Goal: Task Accomplishment & Management: Complete application form

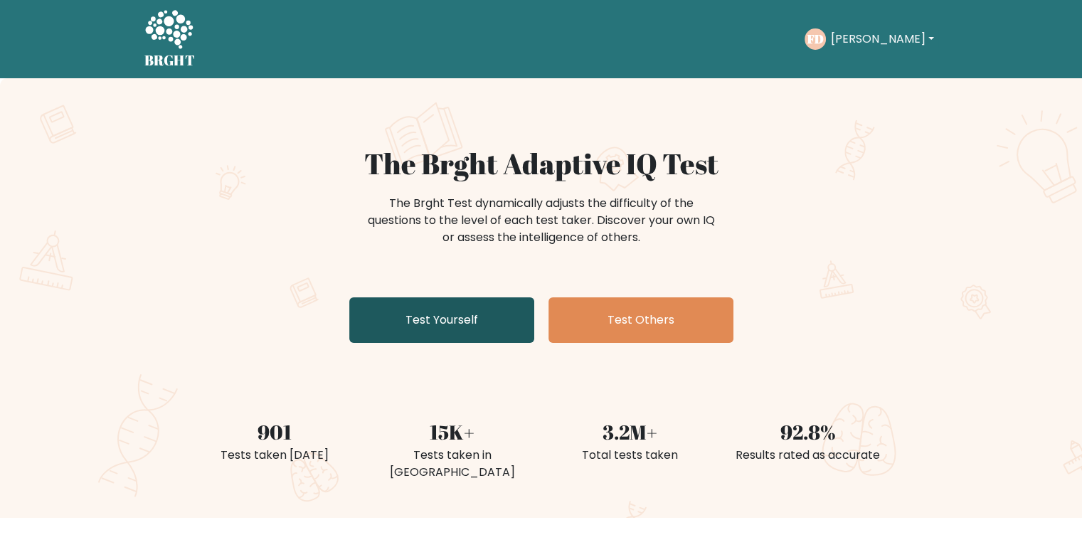
click at [488, 311] on link "Test Yourself" at bounding box center [441, 320] width 185 height 46
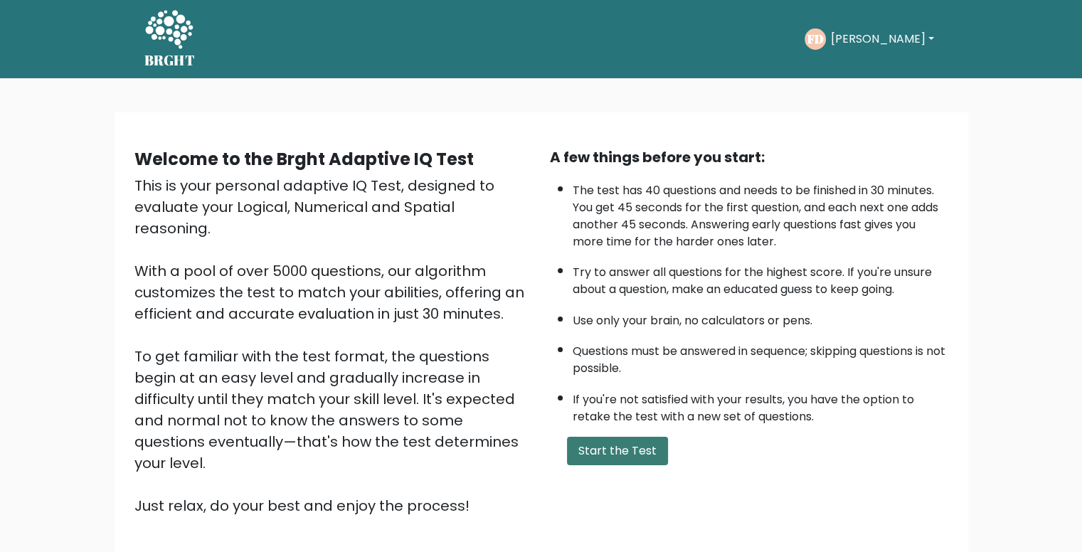
click at [621, 445] on button "Start the Test" at bounding box center [617, 451] width 101 height 28
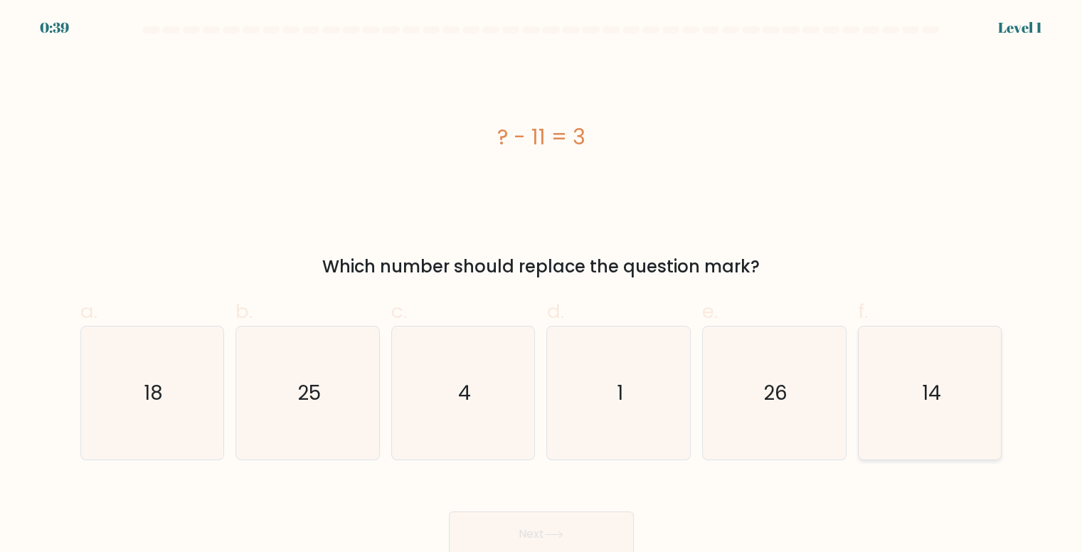
click at [934, 388] on text "14" at bounding box center [930, 393] width 19 height 28
click at [542, 285] on input "f. 14" at bounding box center [541, 280] width 1 height 9
radio input "true"
click at [564, 534] on icon at bounding box center [553, 535] width 19 height 8
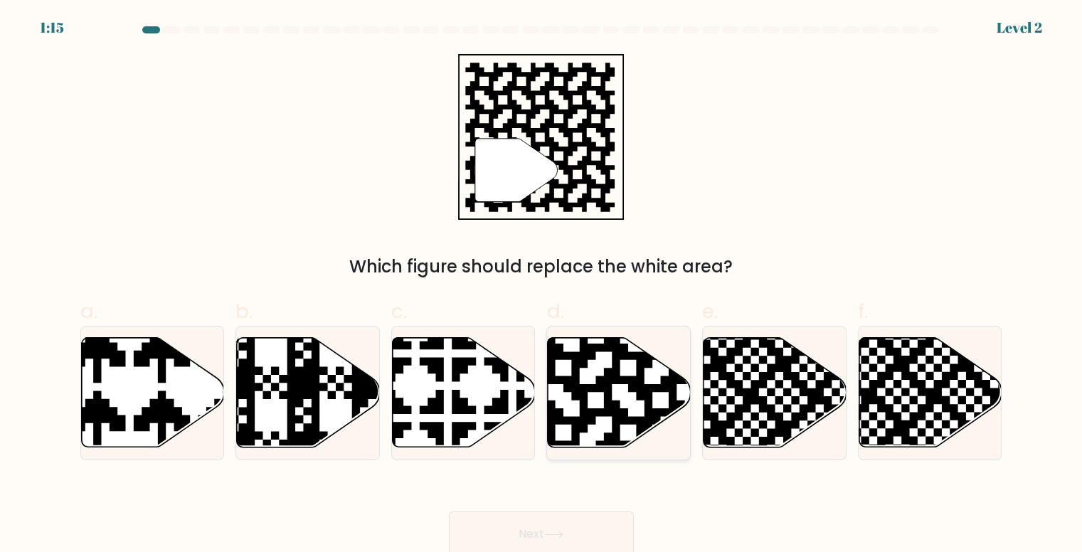
click at [586, 392] on icon at bounding box center [661, 335] width 259 height 259
click at [542, 285] on input "d." at bounding box center [541, 280] width 1 height 9
radio input "true"
click at [521, 532] on button "Next" at bounding box center [541, 535] width 185 height 46
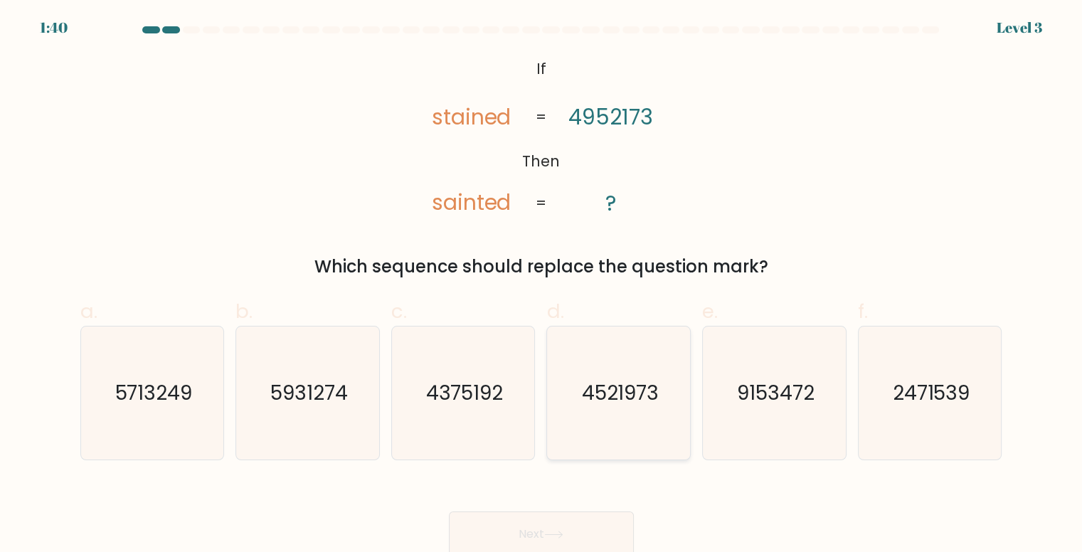
click at [569, 403] on icon "4521973" at bounding box center [619, 393] width 133 height 133
click at [542, 285] on input "d. 4521973" at bounding box center [541, 280] width 1 height 9
radio input "true"
click at [619, 514] on button "Next" at bounding box center [541, 535] width 185 height 46
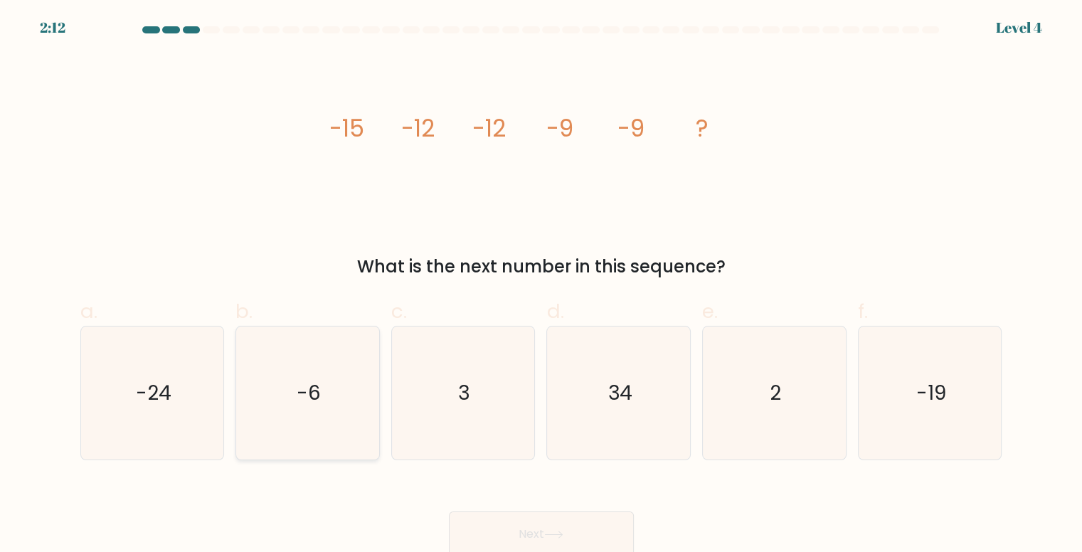
click at [291, 390] on icon "-6" at bounding box center [307, 393] width 133 height 133
click at [541, 285] on input "b. -6" at bounding box center [541, 280] width 1 height 9
radio input "true"
click at [517, 526] on button "Next" at bounding box center [541, 535] width 185 height 46
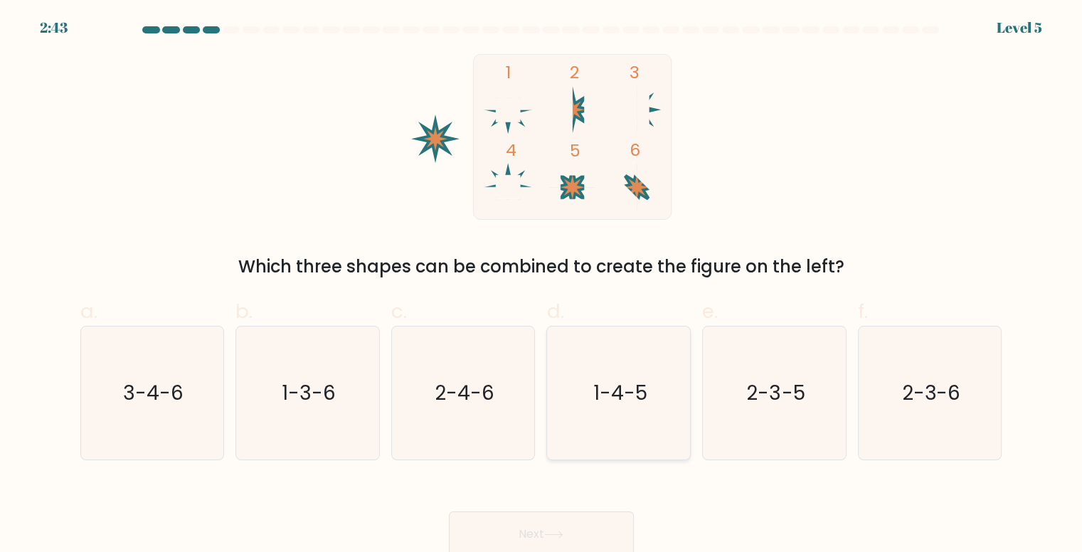
click at [583, 376] on icon "1-4-5" at bounding box center [619, 393] width 133 height 133
click at [542, 285] on input "d. 1-4-5" at bounding box center [541, 280] width 1 height 9
radio input "true"
click at [589, 522] on button "Next" at bounding box center [541, 535] width 185 height 46
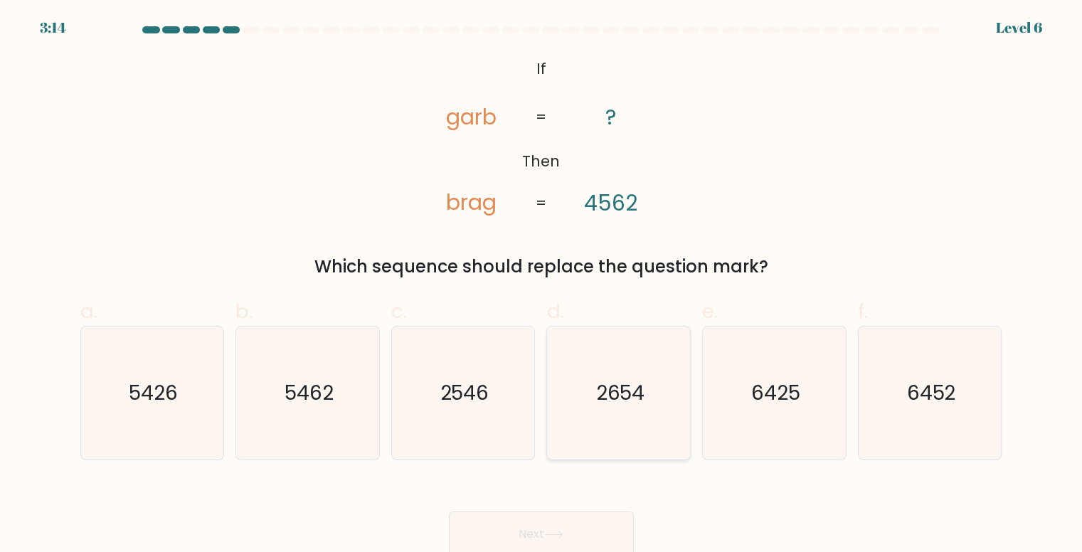
click at [609, 393] on text "2654" at bounding box center [620, 393] width 49 height 28
click at [542, 285] on input "d. 2654" at bounding box center [541, 280] width 1 height 9
radio input "true"
click at [581, 528] on button "Next" at bounding box center [541, 535] width 185 height 46
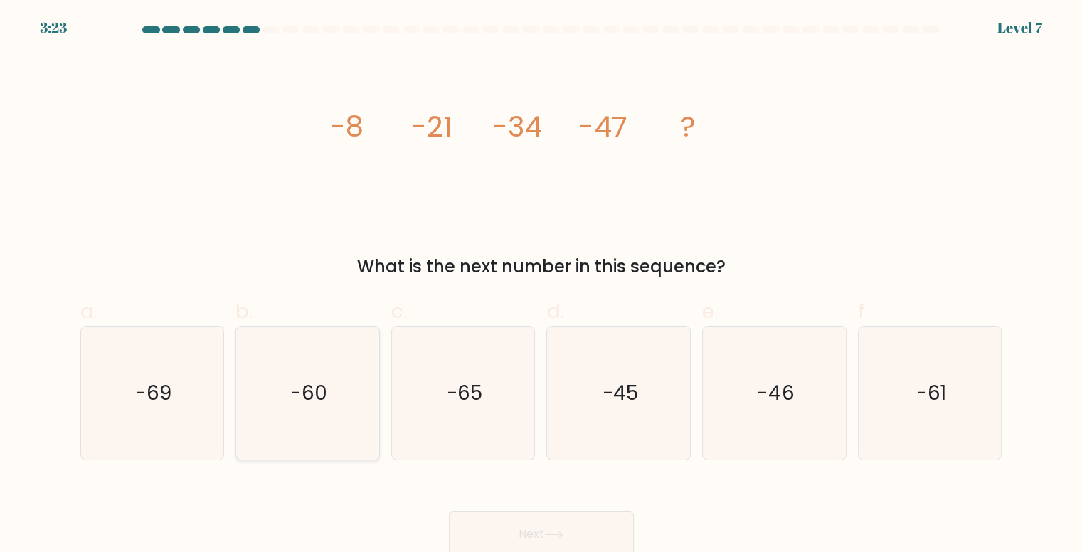
click at [317, 413] on icon "-60" at bounding box center [307, 393] width 133 height 133
click at [541, 285] on input "b. -60" at bounding box center [541, 280] width 1 height 9
radio input "true"
click at [558, 524] on button "Next" at bounding box center [541, 535] width 185 height 46
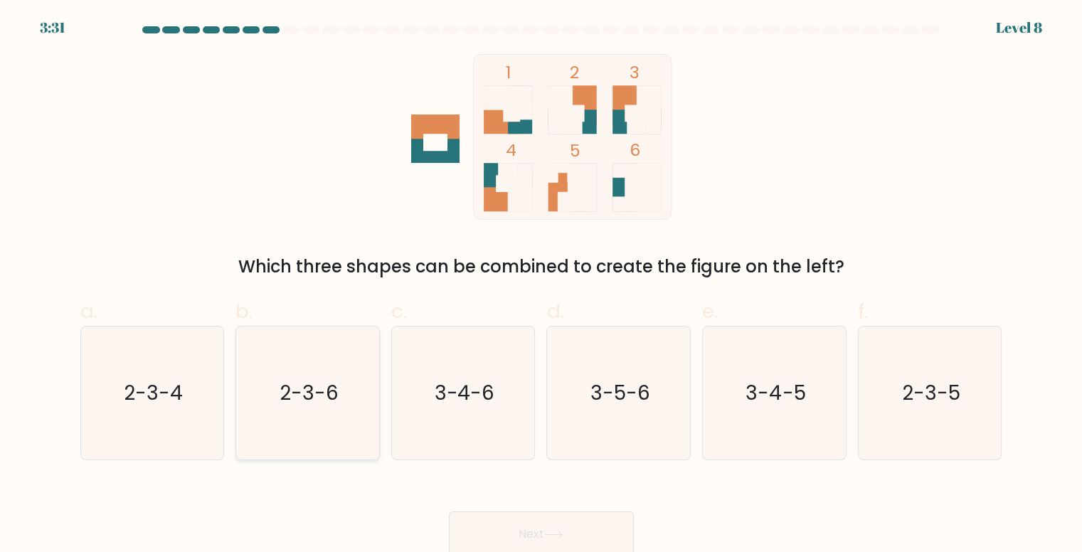
drag, startPoint x: 336, startPoint y: 385, endPoint x: 376, endPoint y: 422, distance: 54.4
click at [336, 386] on text "2-3-6" at bounding box center [309, 393] width 59 height 28
click at [541, 285] on input "b. 2-3-6" at bounding box center [541, 280] width 1 height 9
radio input "true"
click at [522, 534] on button "Next" at bounding box center [541, 535] width 185 height 46
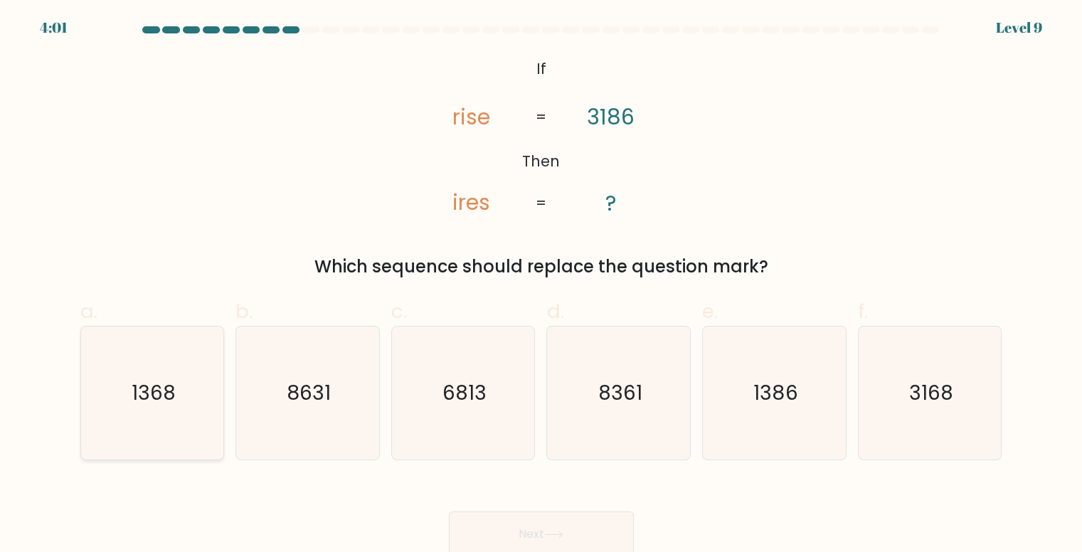
click at [169, 411] on icon "1368" at bounding box center [152, 393] width 133 height 133
click at [541, 285] on input "a. 1368" at bounding box center [541, 280] width 1 height 9
radio input "true"
click at [509, 539] on button "Next" at bounding box center [541, 535] width 185 height 46
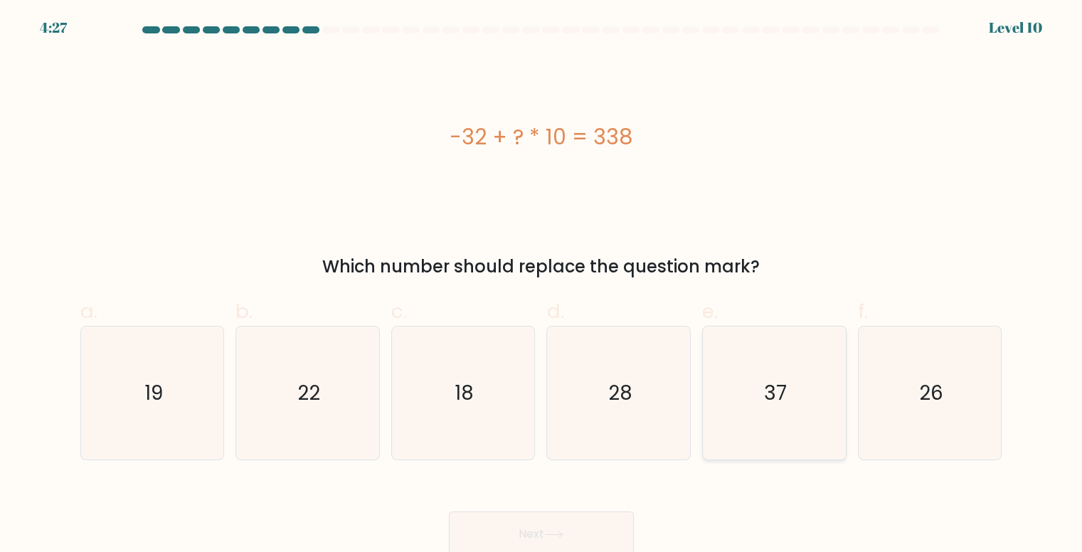
click at [775, 384] on text "37" at bounding box center [775, 393] width 23 height 28
click at [542, 285] on input "e. 37" at bounding box center [541, 280] width 1 height 9
radio input "true"
click at [576, 550] on button "Next" at bounding box center [541, 535] width 185 height 46
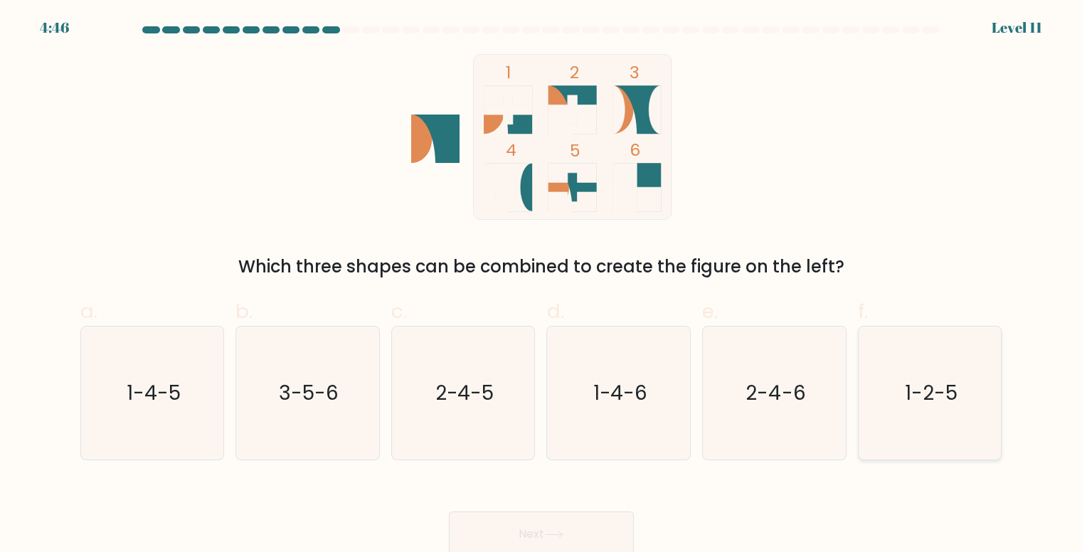
click at [940, 396] on text "1-2-5" at bounding box center [931, 393] width 53 height 28
click at [542, 285] on input "f. 1-2-5" at bounding box center [541, 280] width 1 height 9
radio input "true"
click at [596, 522] on button "Next" at bounding box center [541, 535] width 185 height 46
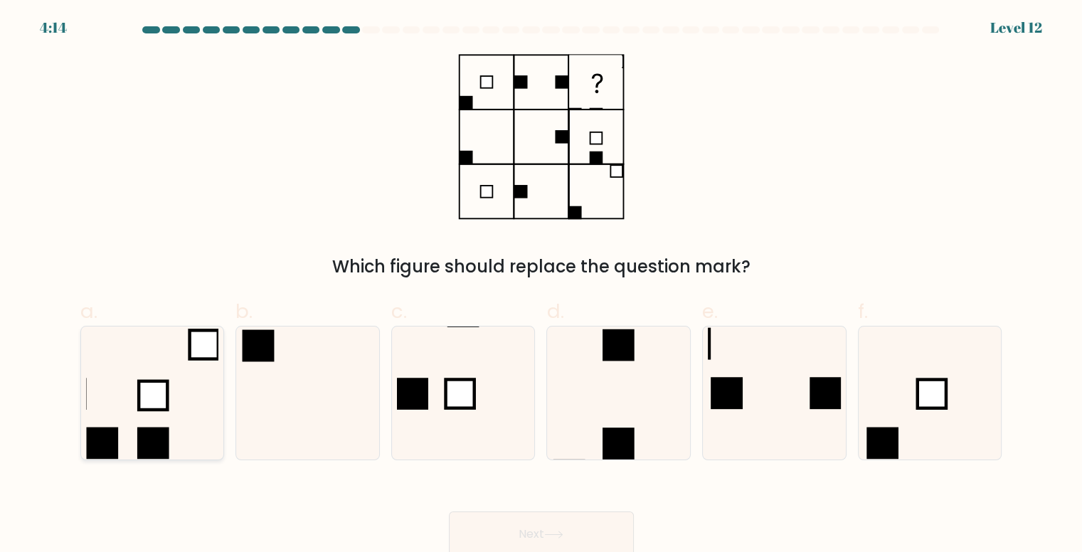
click at [154, 425] on icon at bounding box center [152, 393] width 133 height 133
click at [541, 285] on input "a." at bounding box center [541, 280] width 1 height 9
radio input "true"
click at [931, 376] on icon at bounding box center [930, 393] width 133 height 133
click at [542, 285] on input "f." at bounding box center [541, 280] width 1 height 9
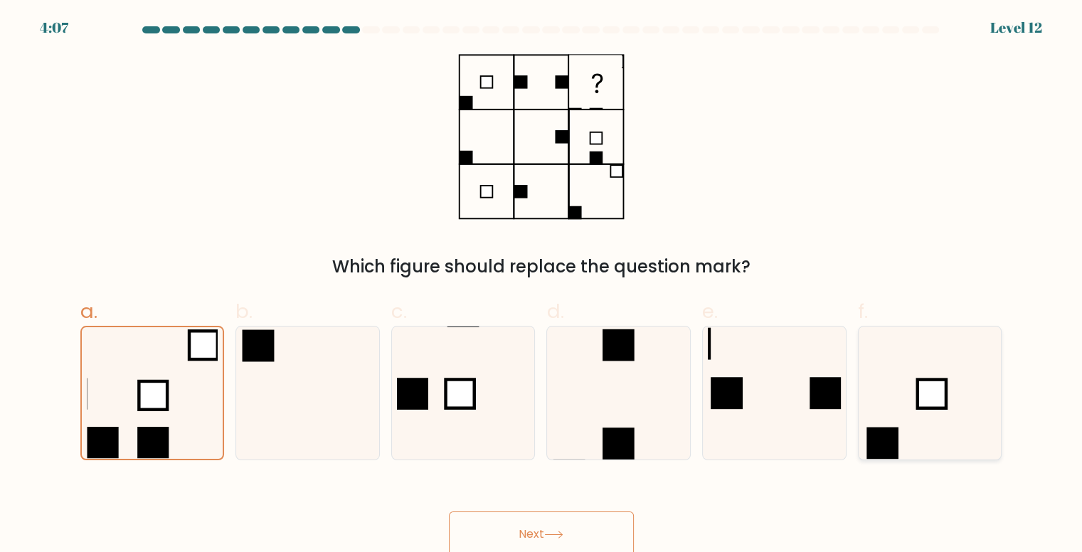
radio input "true"
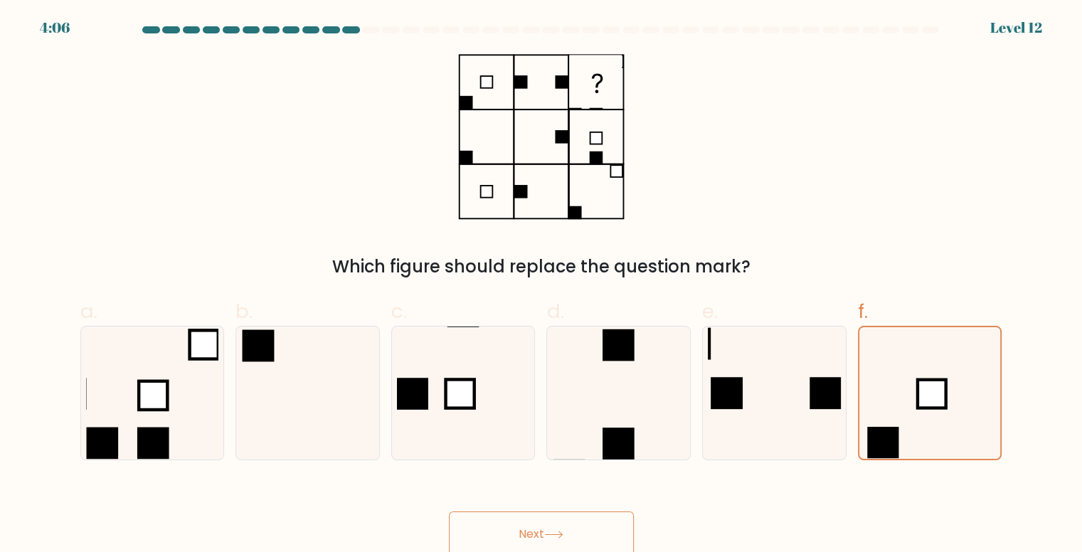
click at [541, 521] on button "Next" at bounding box center [541, 535] width 185 height 46
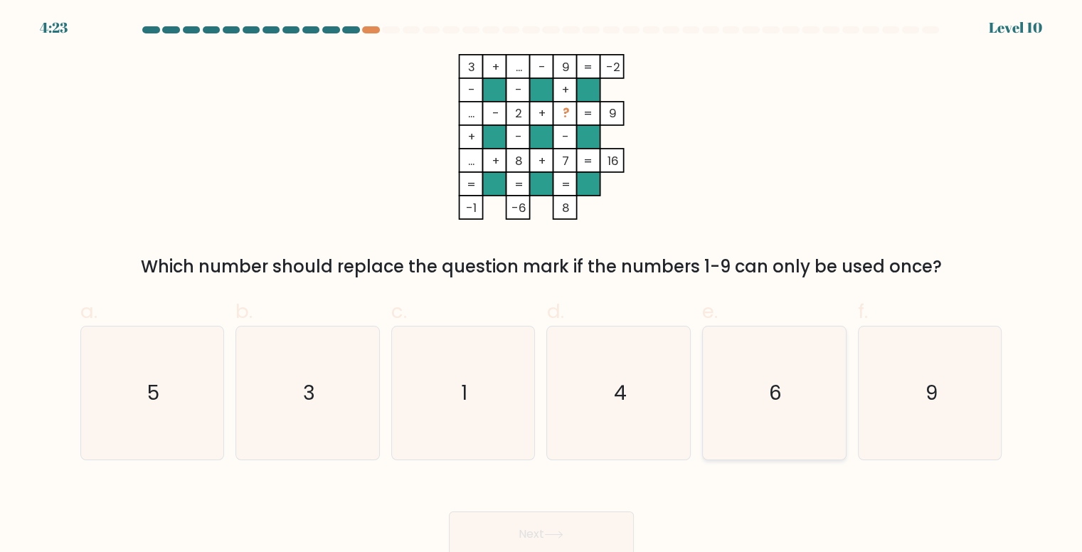
click at [786, 378] on icon "6" at bounding box center [774, 393] width 133 height 133
click at [542, 285] on input "e. 6" at bounding box center [541, 280] width 1 height 9
radio input "true"
click at [536, 527] on button "Next" at bounding box center [541, 535] width 185 height 46
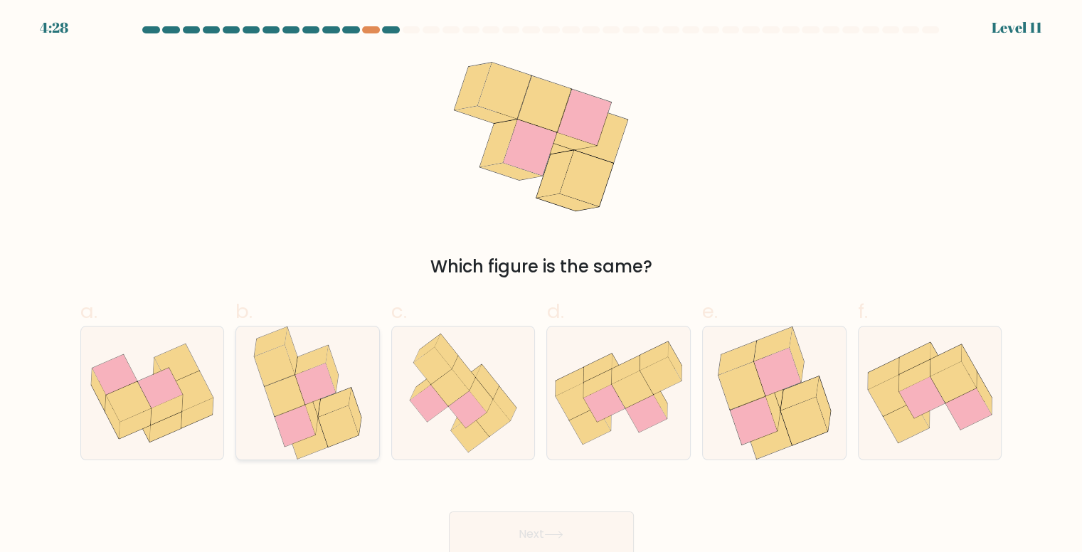
click at [349, 376] on icon at bounding box center [307, 393] width 117 height 133
click at [541, 285] on input "b." at bounding box center [541, 280] width 1 height 9
radio input "true"
click at [424, 391] on icon at bounding box center [430, 403] width 38 height 37
click at [541, 285] on input "c." at bounding box center [541, 280] width 1 height 9
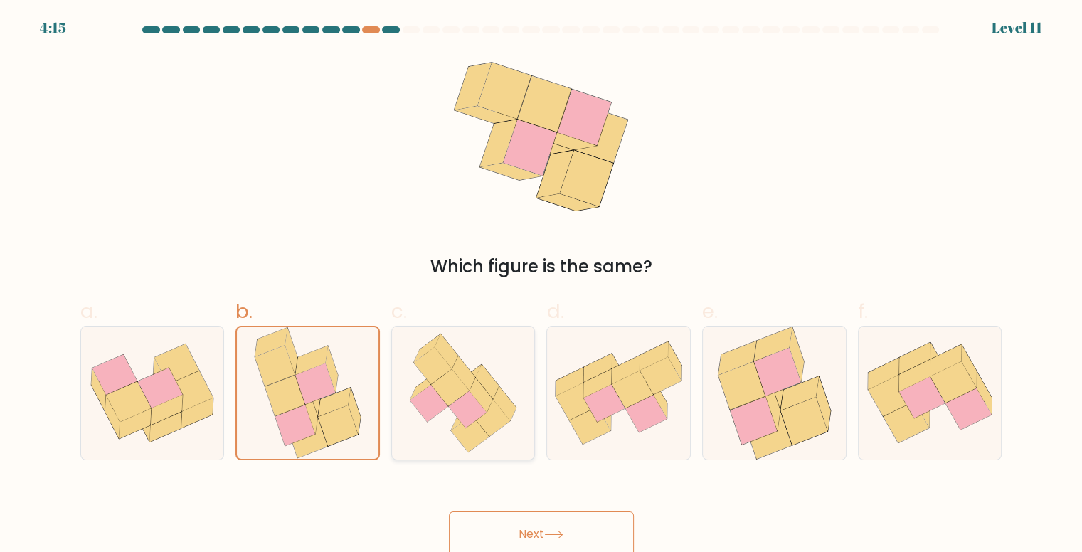
radio input "true"
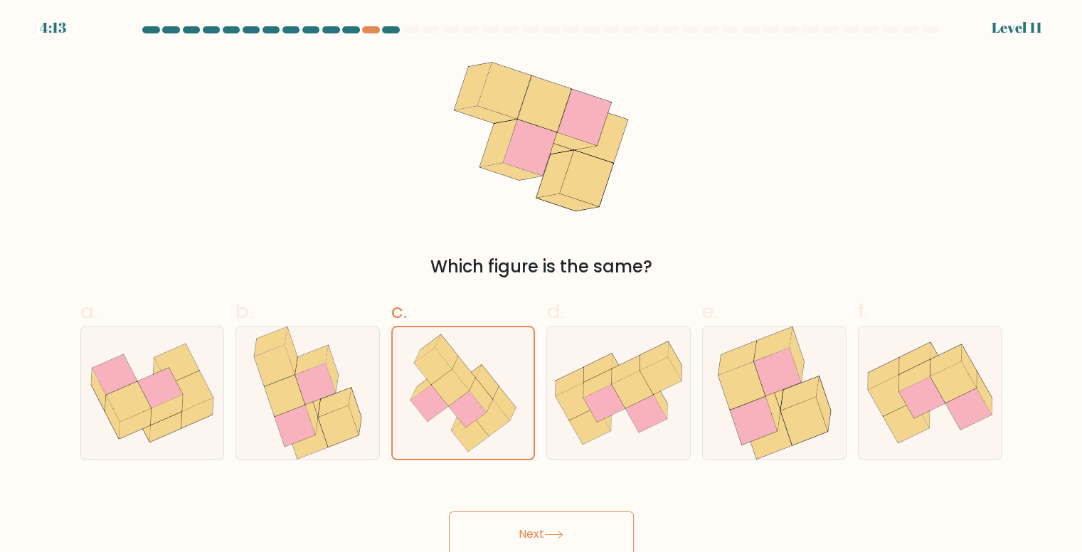
click at [560, 532] on icon at bounding box center [553, 535] width 19 height 8
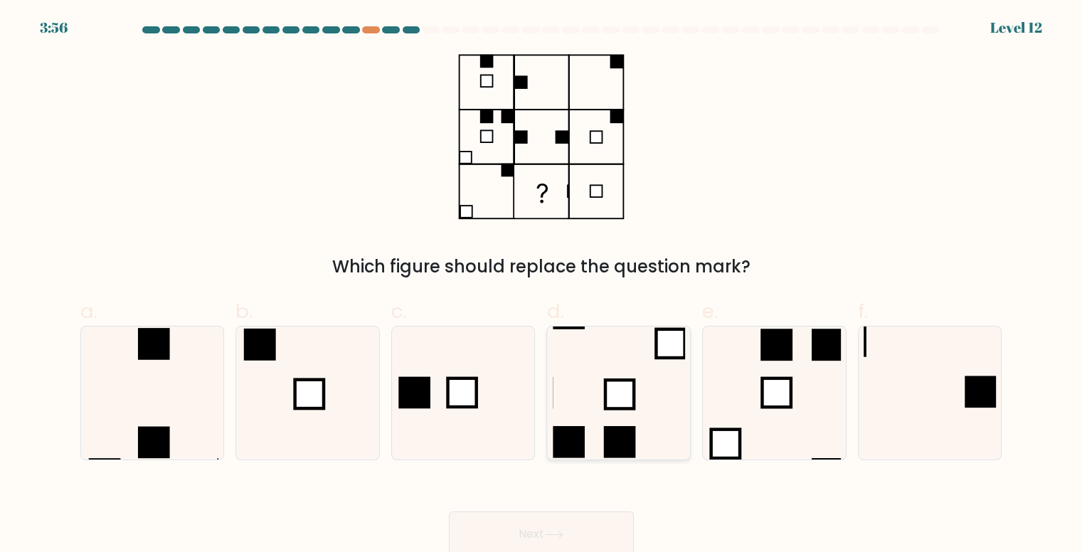
click at [612, 391] on rect at bounding box center [619, 395] width 28 height 28
click at [542, 285] on input "d." at bounding box center [541, 280] width 1 height 9
radio input "true"
click at [566, 518] on button "Next" at bounding box center [541, 535] width 185 height 46
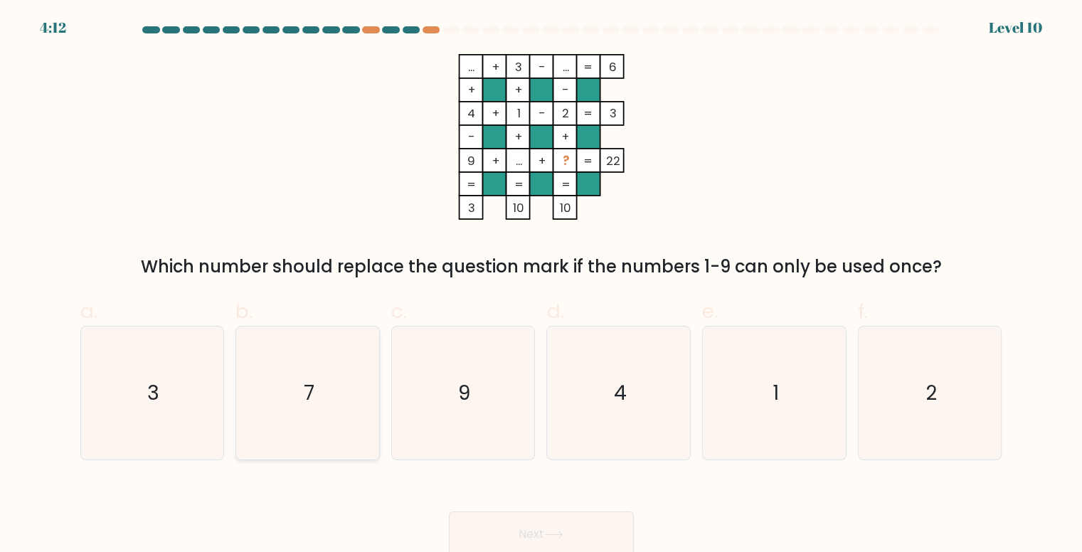
click at [361, 362] on icon "7" at bounding box center [307, 393] width 133 height 133
click at [541, 285] on input "b. 7" at bounding box center [541, 280] width 1 height 9
radio input "true"
click at [562, 519] on button "Next" at bounding box center [541, 535] width 185 height 46
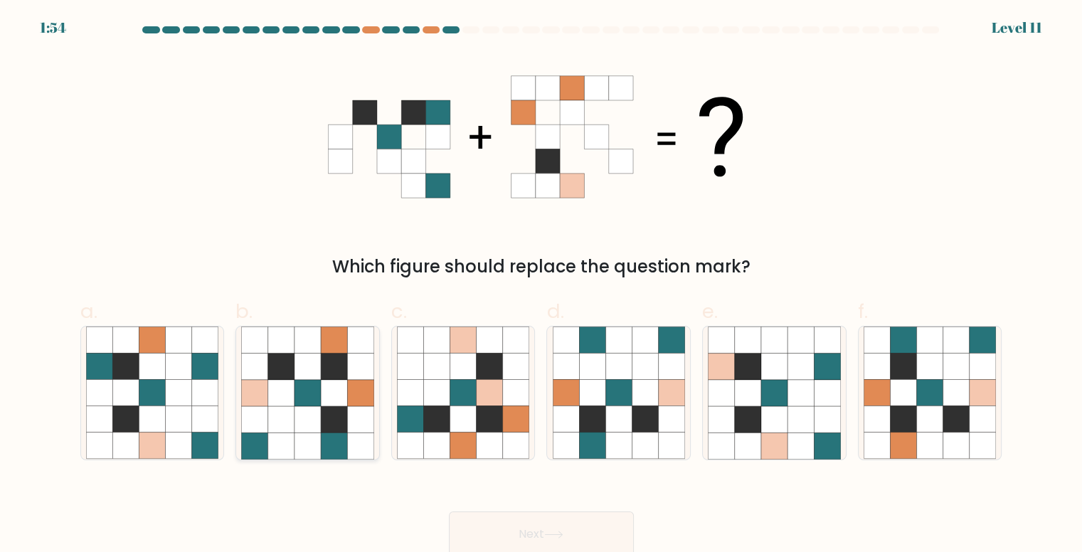
click at [311, 393] on icon at bounding box center [308, 393] width 26 height 26
click at [541, 285] on input "b." at bounding box center [541, 280] width 1 height 9
radio input "true"
click at [538, 526] on button "Next" at bounding box center [541, 535] width 185 height 46
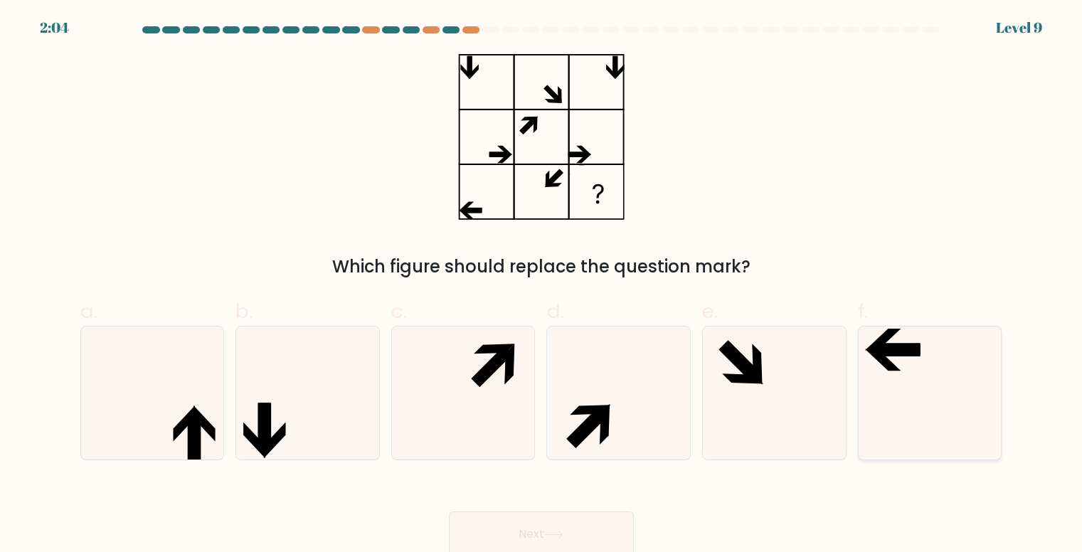
click at [916, 398] on icon at bounding box center [930, 393] width 133 height 133
click at [542, 285] on input "f." at bounding box center [541, 280] width 1 height 9
radio input "true"
click at [523, 533] on button "Next" at bounding box center [541, 535] width 185 height 46
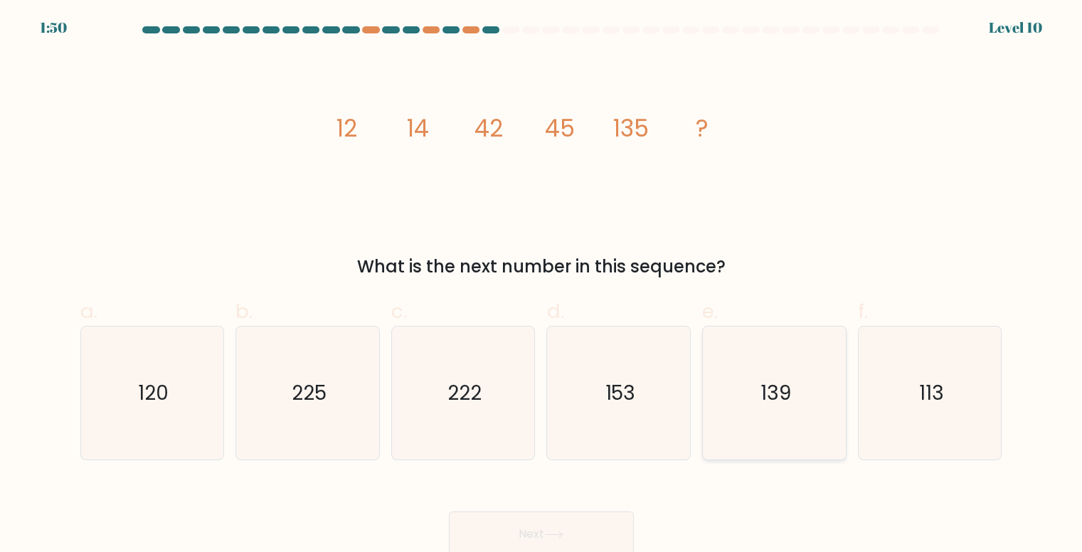
click at [810, 379] on icon "139" at bounding box center [774, 393] width 133 height 133
click at [542, 285] on input "e. 139" at bounding box center [541, 280] width 1 height 9
radio input "true"
click at [583, 519] on button "Next" at bounding box center [541, 535] width 185 height 46
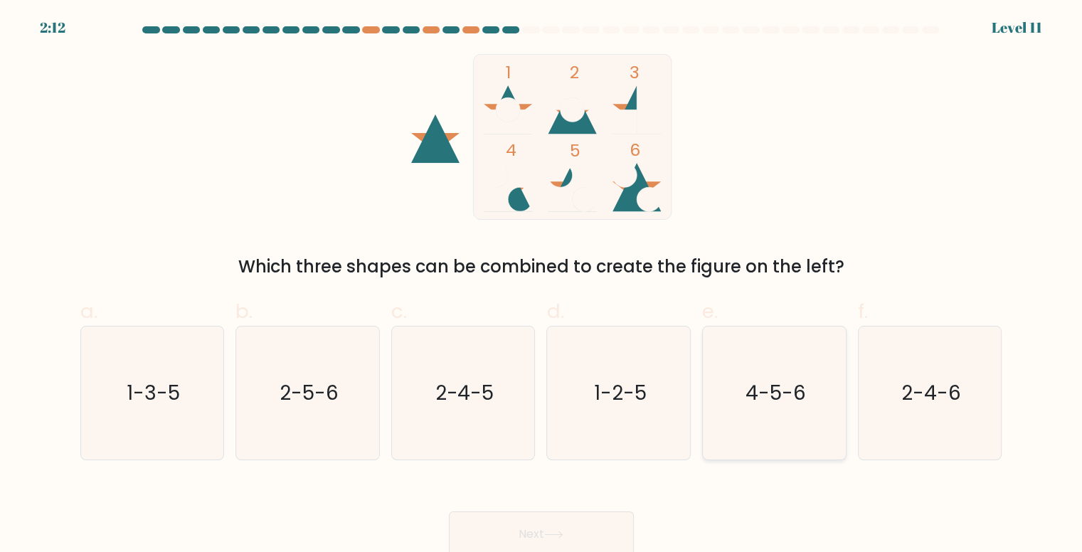
click at [795, 356] on icon "4-5-6" at bounding box center [774, 393] width 133 height 133
click at [542, 285] on input "e. 4-5-6" at bounding box center [541, 280] width 1 height 9
radio input "true"
click at [586, 522] on button "Next" at bounding box center [541, 535] width 185 height 46
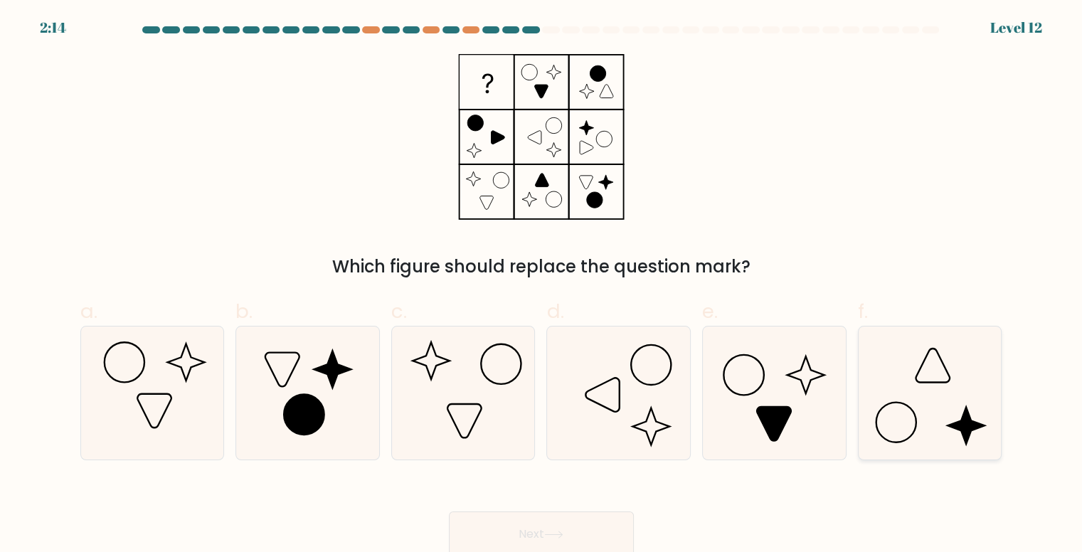
click at [925, 392] on icon at bounding box center [930, 393] width 133 height 133
click at [542, 285] on input "f." at bounding box center [541, 280] width 1 height 9
radio input "true"
click at [546, 529] on button "Next" at bounding box center [541, 535] width 185 height 46
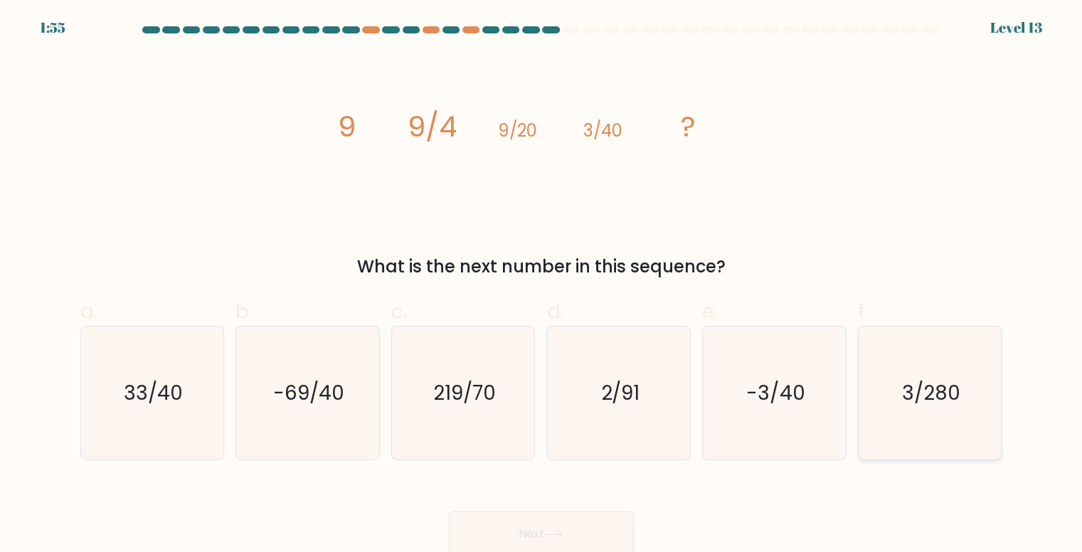
click at [959, 411] on icon "3/280" at bounding box center [930, 393] width 133 height 133
click at [542, 285] on input "f. 3/280" at bounding box center [541, 280] width 1 height 9
radio input "true"
click at [612, 524] on button "Next" at bounding box center [541, 535] width 185 height 46
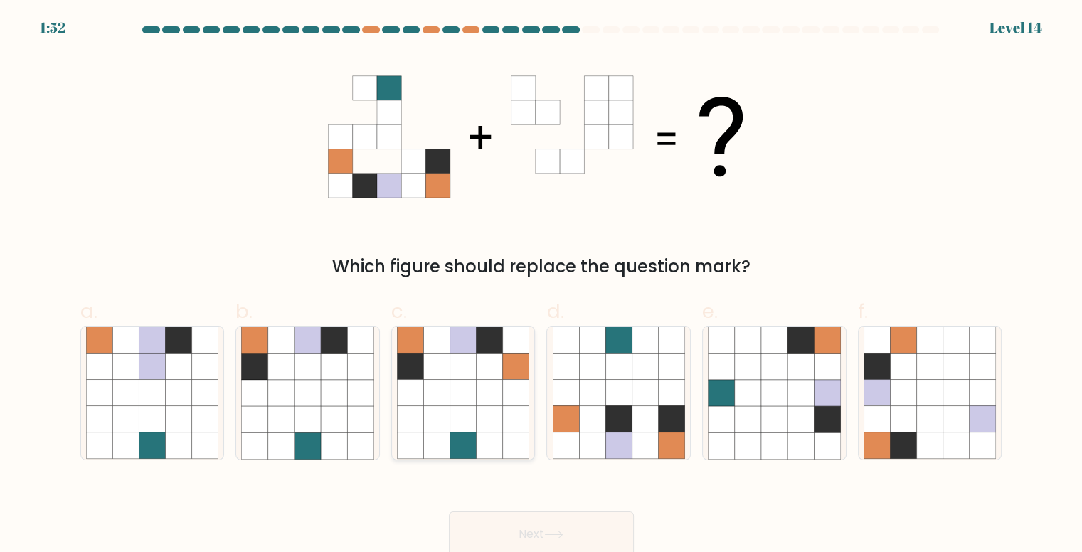
click at [509, 379] on icon at bounding box center [516, 367] width 26 height 26
click at [541, 285] on input "c." at bounding box center [541, 280] width 1 height 9
radio input "true"
click at [499, 527] on button "Next" at bounding box center [541, 535] width 185 height 46
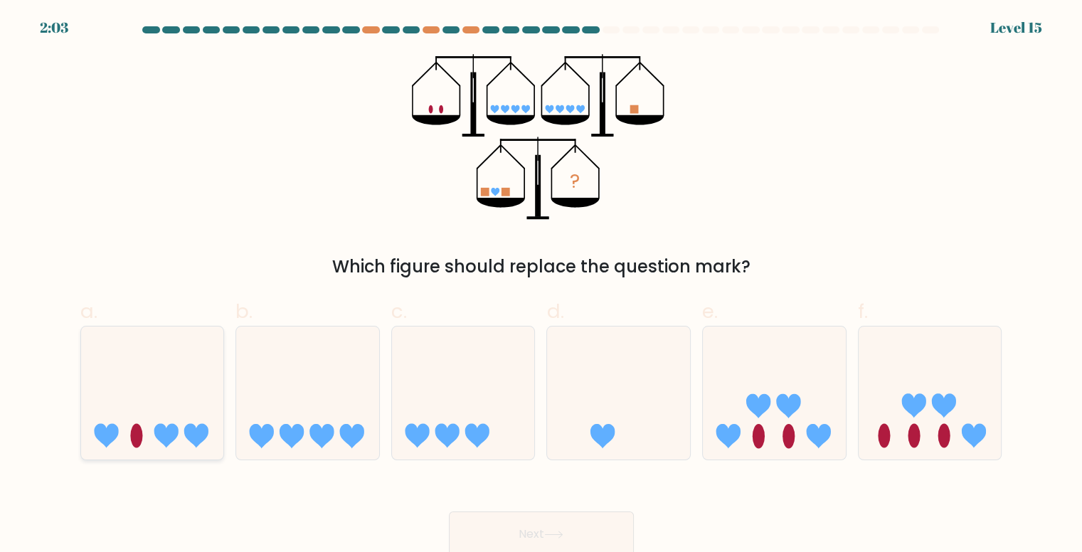
click at [150, 373] on icon at bounding box center [152, 393] width 143 height 118
click at [541, 285] on input "a." at bounding box center [541, 280] width 1 height 9
radio input "true"
click at [498, 521] on button "Next" at bounding box center [541, 535] width 185 height 46
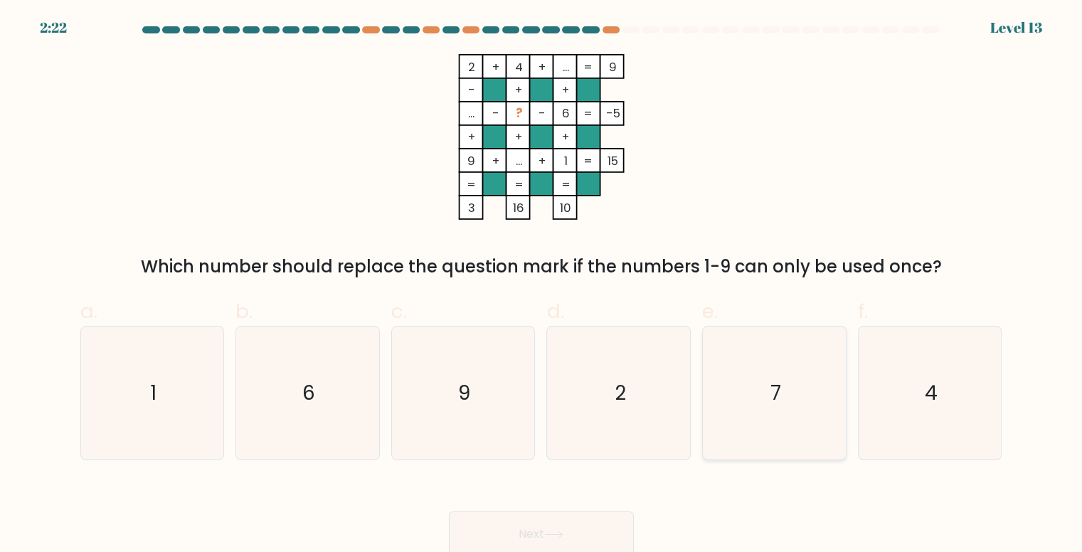
click at [786, 354] on icon "7" at bounding box center [774, 393] width 133 height 133
click at [542, 285] on input "e. 7" at bounding box center [541, 280] width 1 height 9
radio input "true"
click at [574, 521] on button "Next" at bounding box center [541, 535] width 185 height 46
click at [576, 522] on button "Next" at bounding box center [541, 535] width 185 height 46
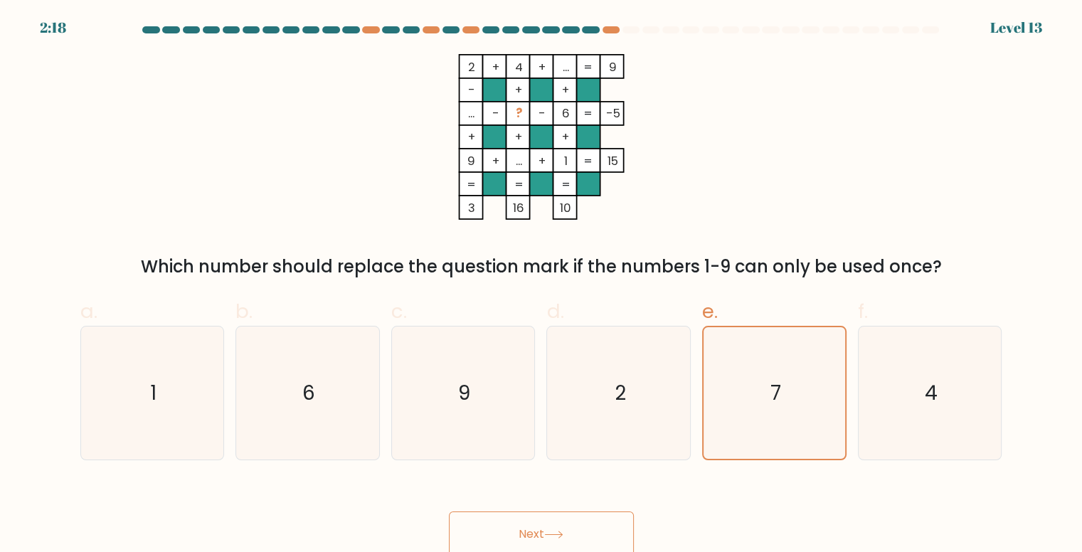
click at [576, 522] on button "Next" at bounding box center [541, 535] width 185 height 46
drag, startPoint x: 576, startPoint y: 522, endPoint x: 591, endPoint y: 512, distance: 17.6
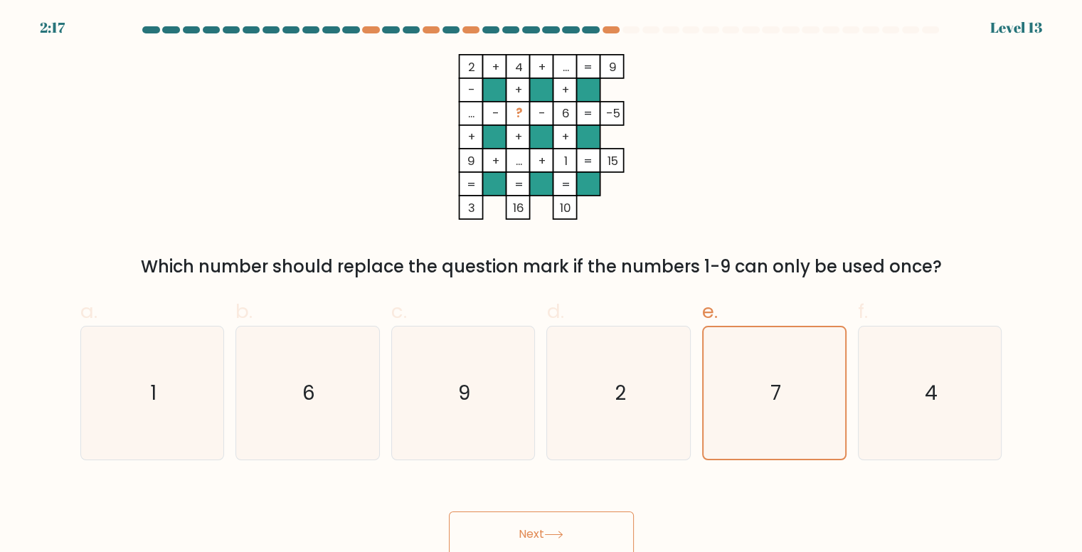
click at [576, 522] on button "Next" at bounding box center [541, 535] width 185 height 46
click at [785, 406] on icon "7" at bounding box center [775, 393] width 132 height 132
click at [542, 285] on input "e. 7" at bounding box center [541, 280] width 1 height 9
click at [785, 406] on icon "7" at bounding box center [775, 393] width 132 height 132
click at [542, 285] on input "e. 7" at bounding box center [541, 280] width 1 height 9
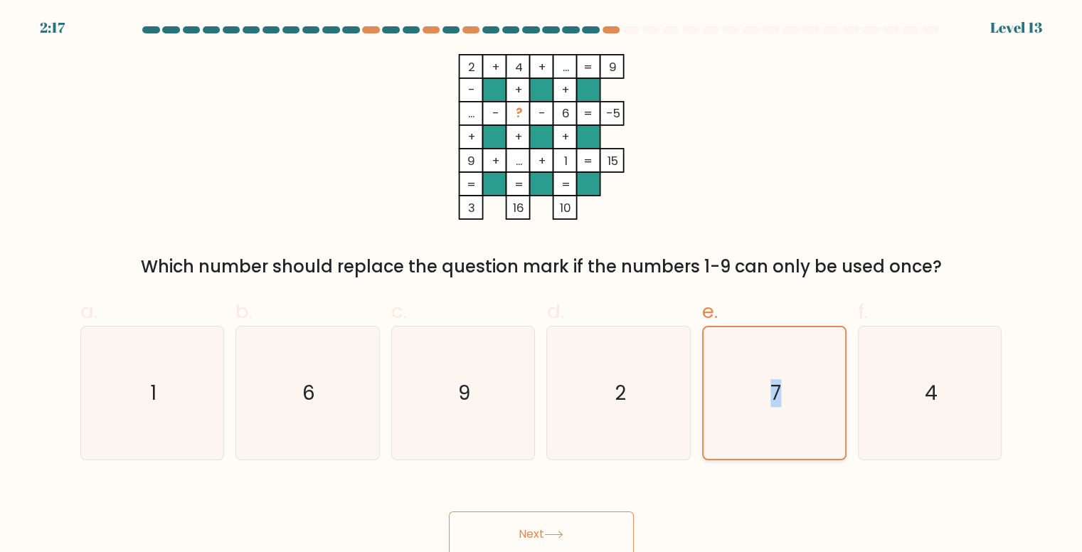
click at [785, 406] on icon "7" at bounding box center [775, 393] width 132 height 132
click at [542, 285] on input "e. 7" at bounding box center [541, 280] width 1 height 9
click at [785, 406] on icon "7" at bounding box center [775, 393] width 132 height 132
click at [542, 285] on input "e. 7" at bounding box center [541, 280] width 1 height 9
click at [785, 406] on icon "7" at bounding box center [775, 393] width 132 height 132
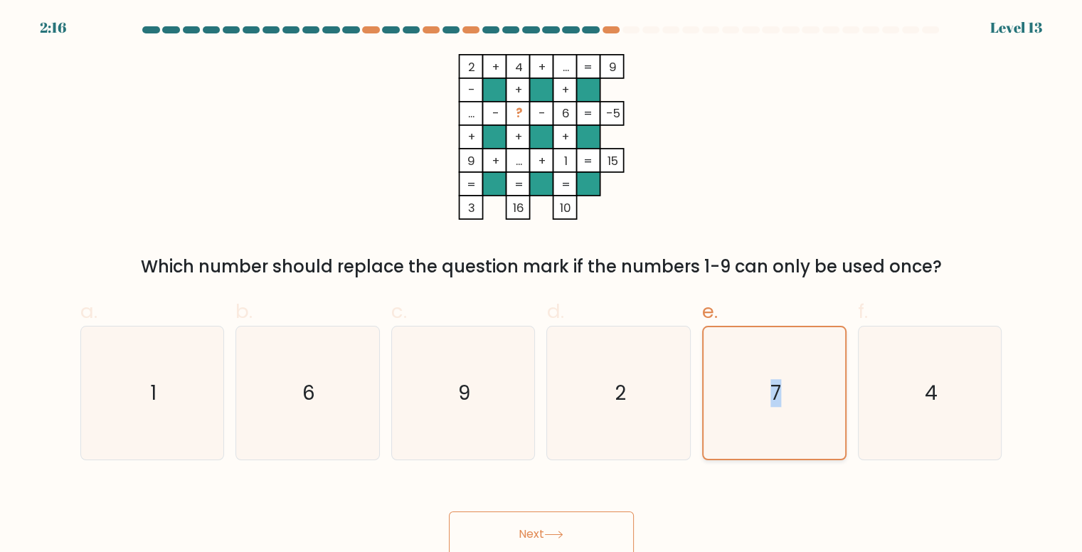
click at [542, 285] on input "e. 7" at bounding box center [541, 280] width 1 height 9
click at [785, 406] on icon "7" at bounding box center [775, 393] width 132 height 132
click at [542, 285] on input "e. 7" at bounding box center [541, 280] width 1 height 9
click at [785, 406] on icon "7" at bounding box center [775, 393] width 132 height 132
click at [542, 285] on input "e. 7" at bounding box center [541, 280] width 1 height 9
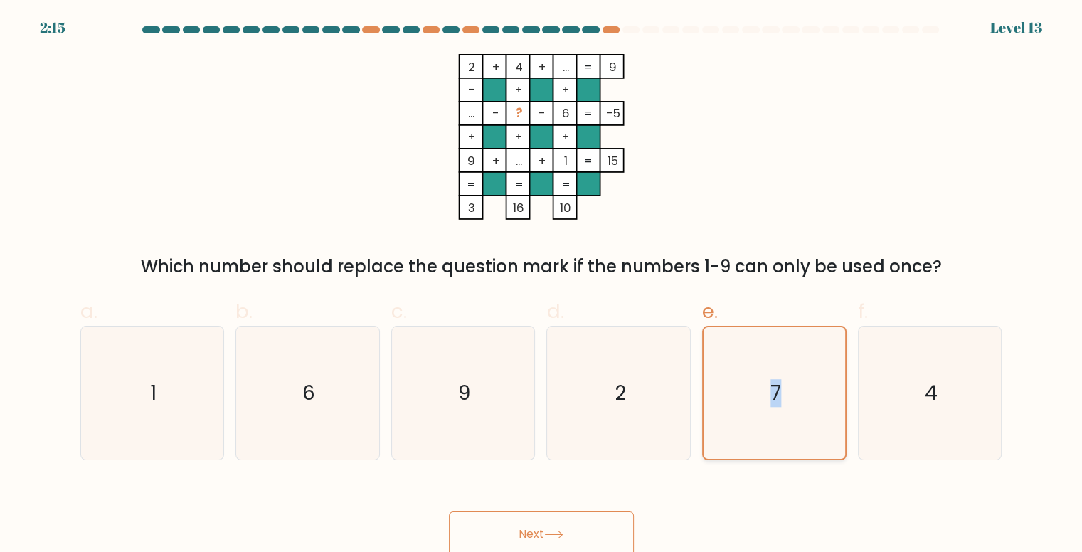
click at [785, 406] on icon "7" at bounding box center [775, 393] width 132 height 132
click at [542, 285] on input "e. 7" at bounding box center [541, 280] width 1 height 9
drag, startPoint x: 744, startPoint y: 435, endPoint x: 746, endPoint y: 455, distance: 20.0
click at [743, 435] on icon "7" at bounding box center [775, 393] width 132 height 132
click at [542, 285] on input "e. 7" at bounding box center [541, 280] width 1 height 9
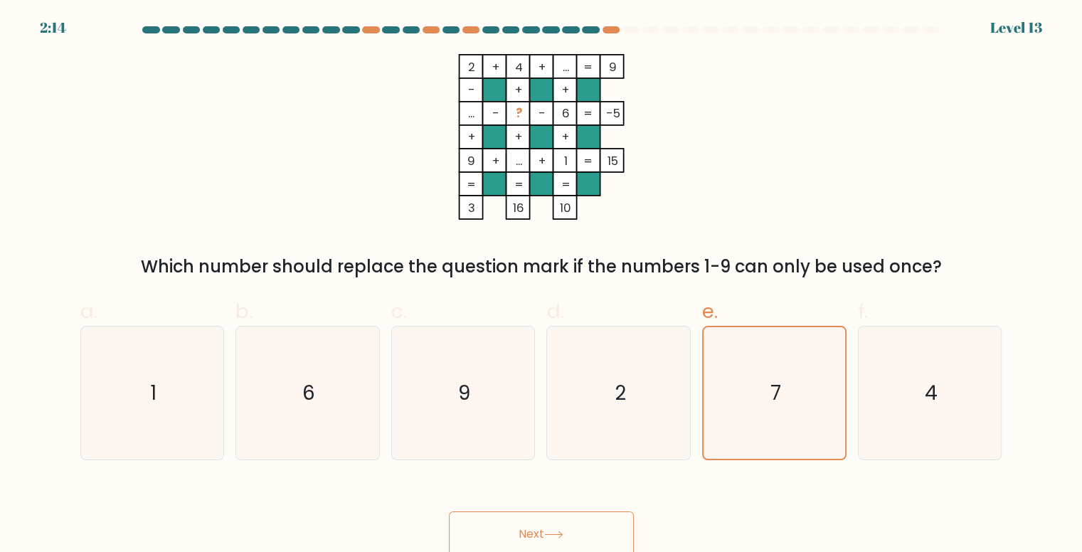
click at [751, 471] on form at bounding box center [541, 291] width 1082 height 531
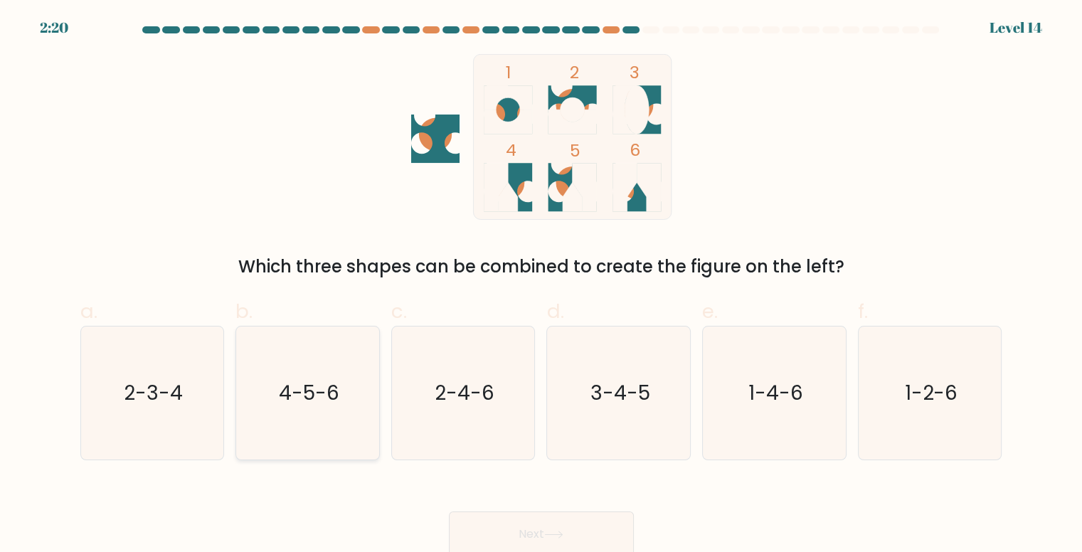
click at [330, 404] on text "4-5-6" at bounding box center [309, 393] width 60 height 28
click at [541, 285] on input "b. 4-5-6" at bounding box center [541, 280] width 1 height 9
radio input "true"
click at [521, 522] on button "Next" at bounding box center [541, 535] width 185 height 46
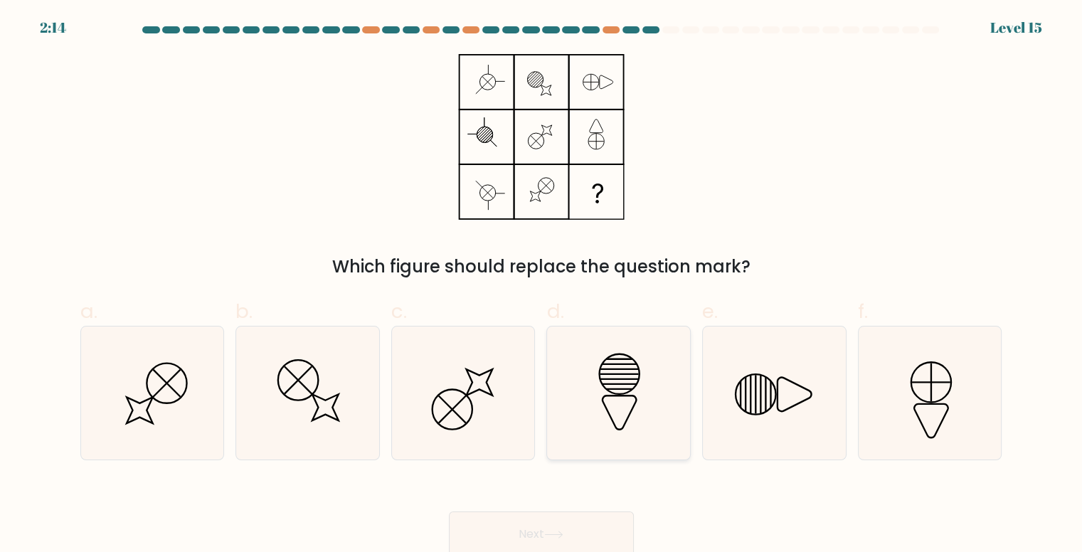
click at [622, 355] on icon at bounding box center [619, 374] width 40 height 40
click at [542, 285] on input "d." at bounding box center [541, 280] width 1 height 9
radio input "true"
click at [578, 522] on button "Next" at bounding box center [541, 535] width 185 height 46
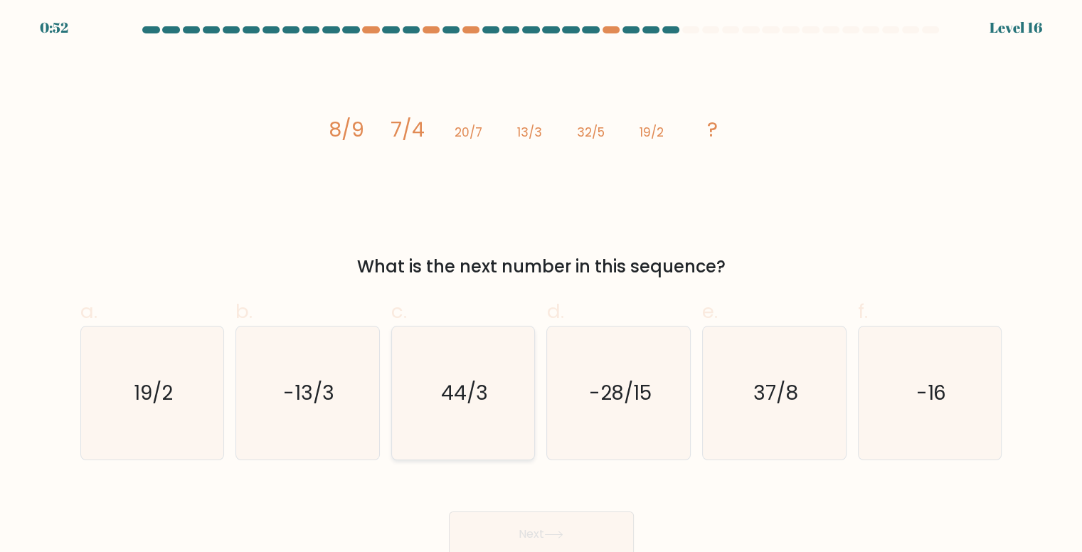
click at [516, 386] on icon "44/3" at bounding box center [463, 393] width 133 height 133
click at [541, 285] on input "c. 44/3" at bounding box center [541, 280] width 1 height 9
radio input "true"
click at [749, 390] on icon "37/8" at bounding box center [774, 393] width 133 height 133
click at [542, 285] on input "e. 37/8" at bounding box center [541, 280] width 1 height 9
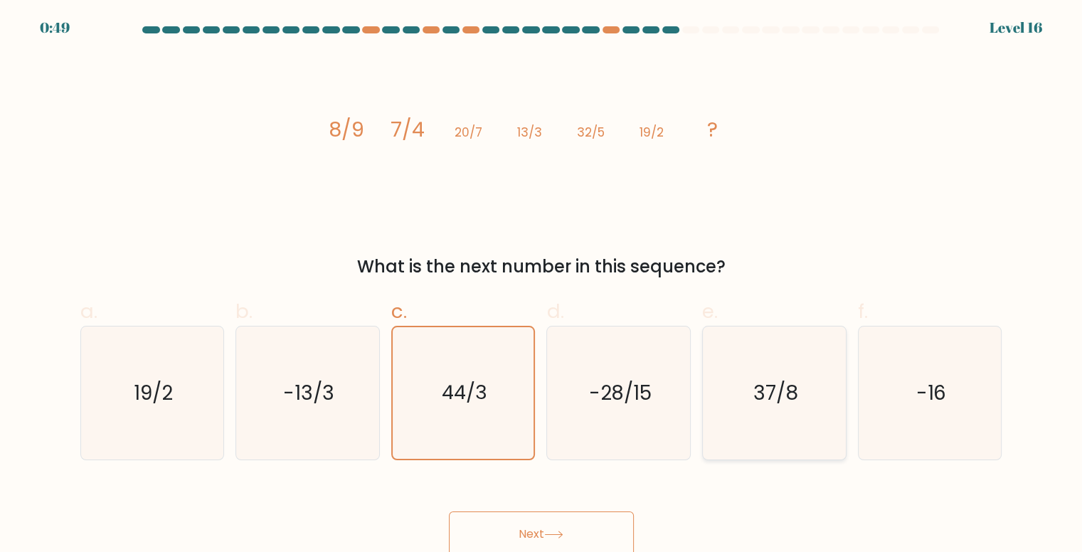
radio input "true"
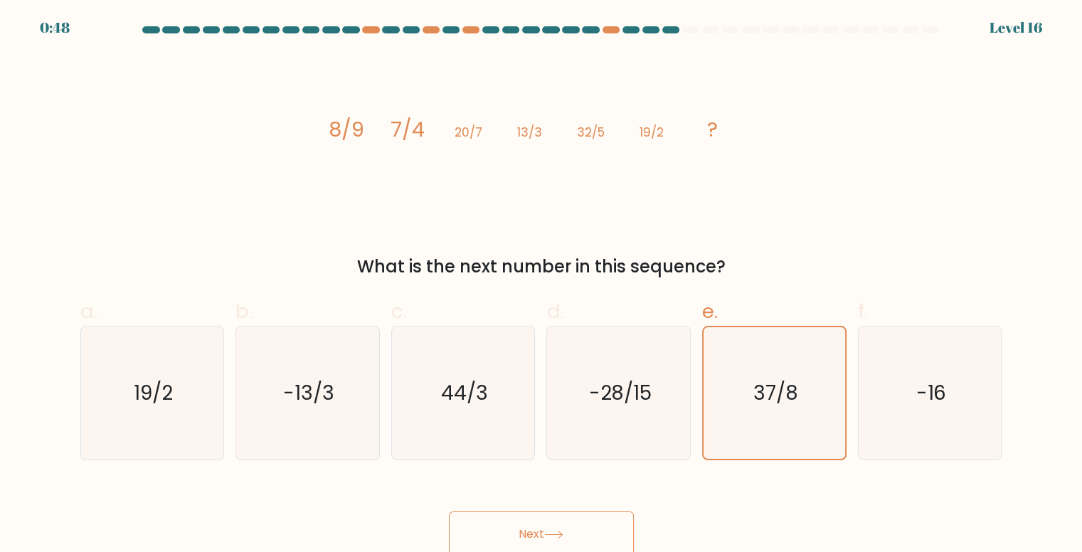
click at [605, 522] on button "Next" at bounding box center [541, 535] width 185 height 46
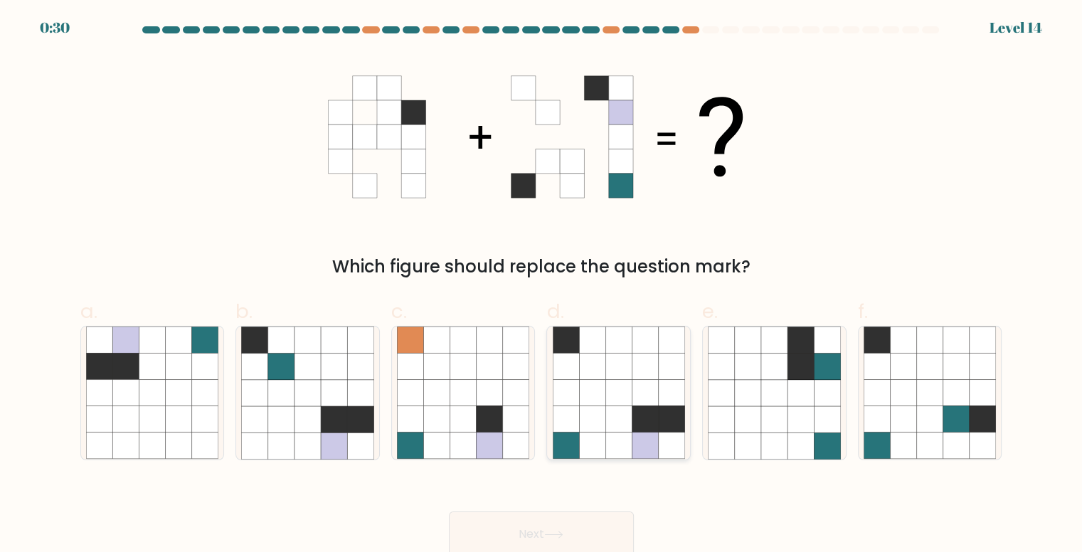
drag, startPoint x: 643, startPoint y: 351, endPoint x: 589, endPoint y: 442, distance: 105.9
click at [644, 351] on icon at bounding box center [645, 340] width 26 height 26
click at [542, 285] on input "d." at bounding box center [541, 280] width 1 height 9
radio input "true"
click at [544, 519] on button "Next" at bounding box center [541, 535] width 185 height 46
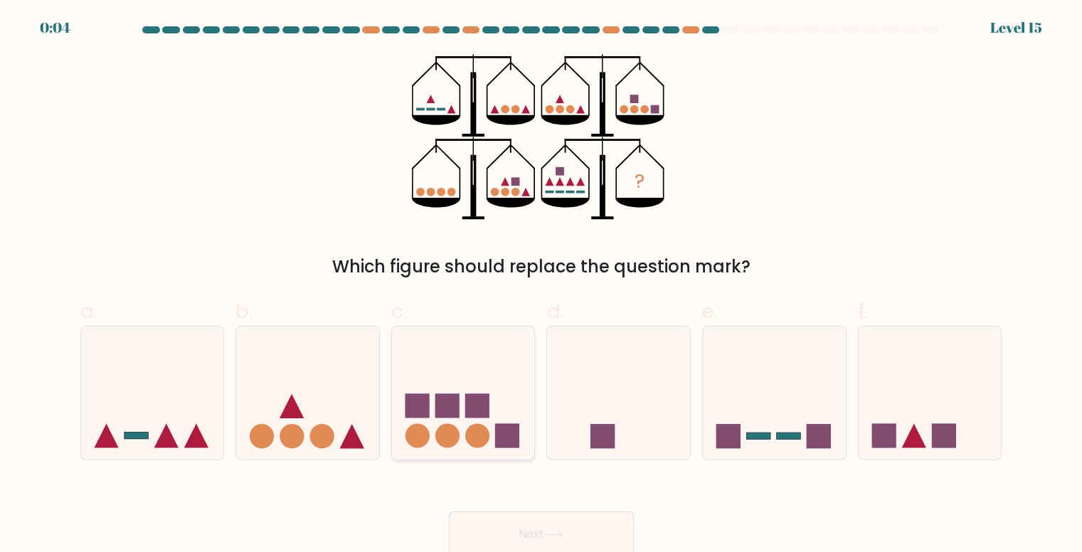
click at [433, 398] on icon at bounding box center [463, 393] width 143 height 118
click at [541, 285] on input "c." at bounding box center [541, 280] width 1 height 9
radio input "true"
click at [600, 541] on button "Next" at bounding box center [541, 535] width 185 height 46
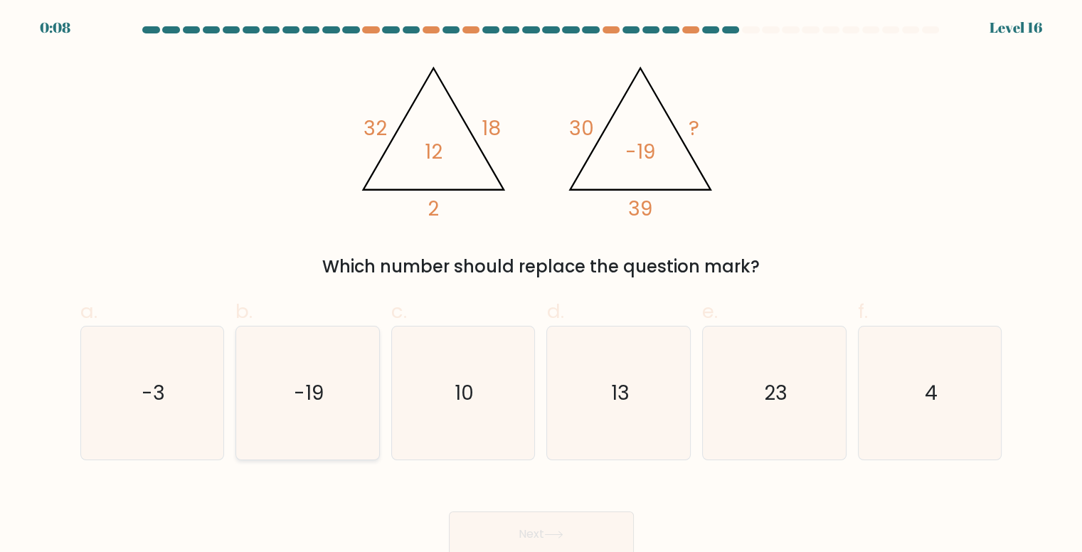
click at [313, 376] on icon "-19" at bounding box center [307, 393] width 133 height 133
click at [541, 285] on input "b. -19" at bounding box center [541, 280] width 1 height 9
radio input "true"
drag, startPoint x: 136, startPoint y: 351, endPoint x: 166, endPoint y: 371, distance: 35.5
click at [137, 353] on icon "-3" at bounding box center [152, 393] width 133 height 133
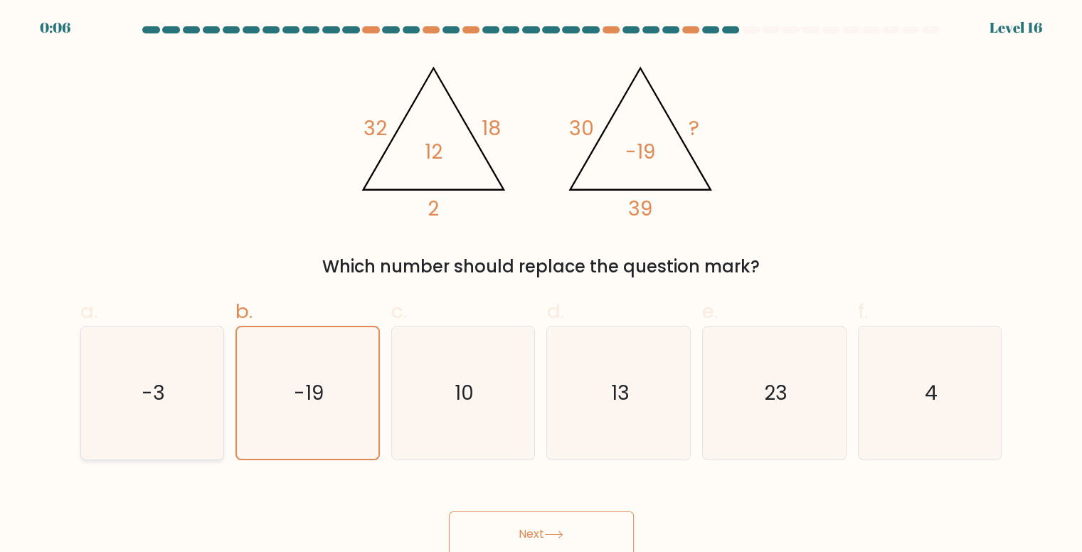
click at [541, 285] on input "a. -3" at bounding box center [541, 280] width 1 height 9
radio input "true"
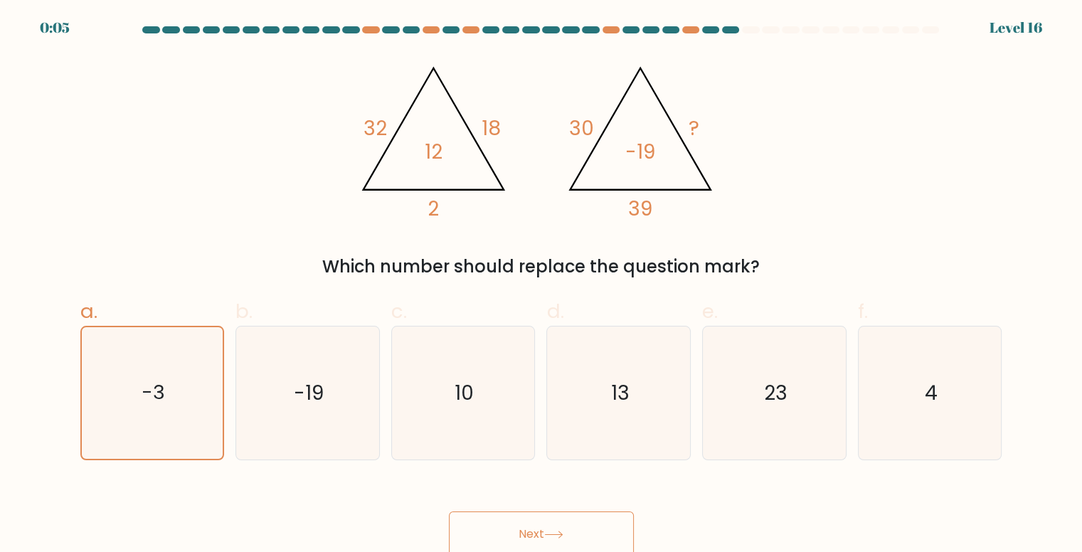
click at [529, 519] on button "Next" at bounding box center [541, 535] width 185 height 46
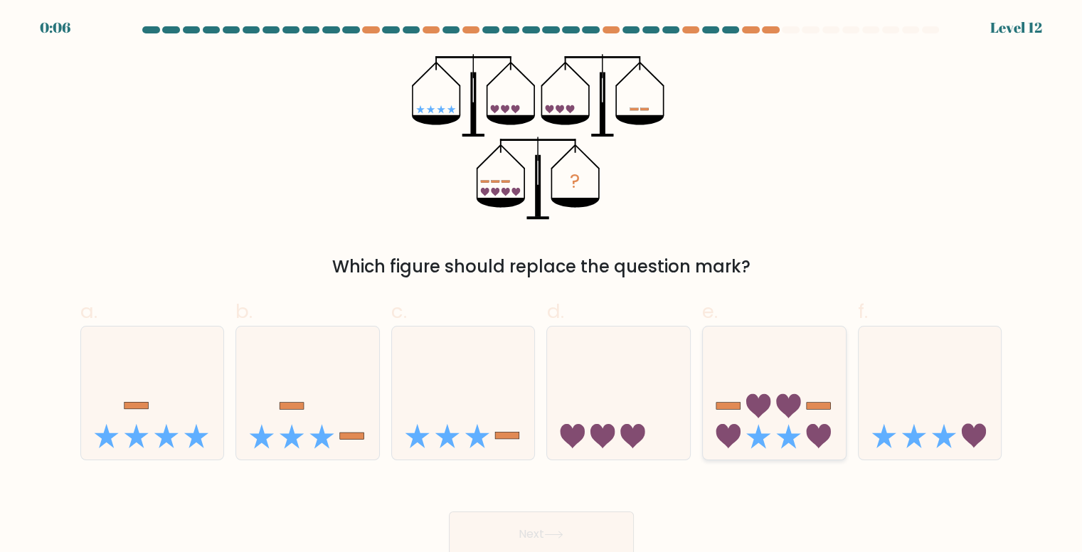
click at [776, 386] on icon at bounding box center [774, 393] width 143 height 118
click at [542, 285] on input "e." at bounding box center [541, 280] width 1 height 9
radio input "true"
click at [559, 524] on button "Next" at bounding box center [541, 535] width 185 height 46
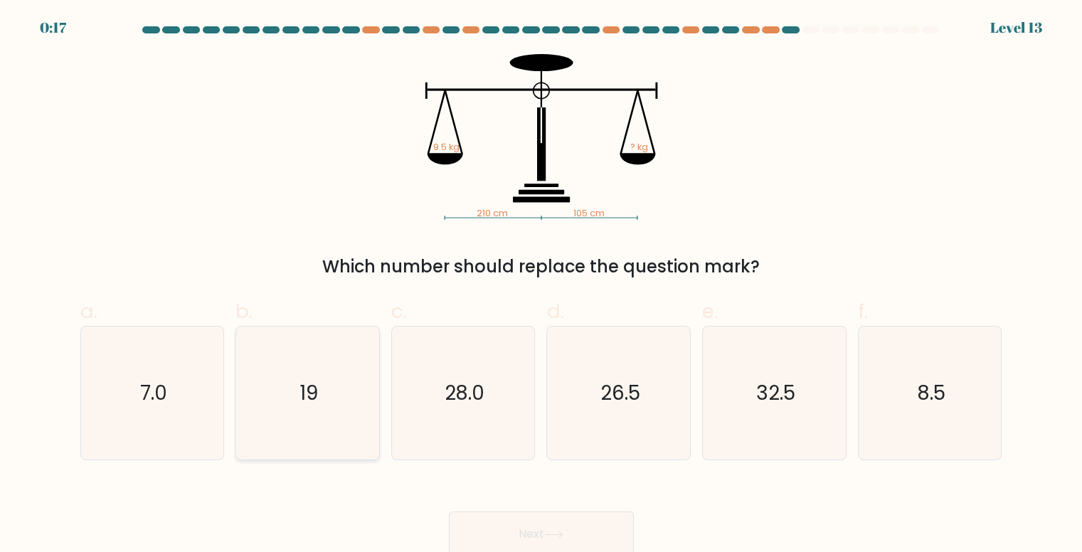
click at [330, 411] on icon "19" at bounding box center [307, 393] width 133 height 133
click at [541, 285] on input "b. 19" at bounding box center [541, 280] width 1 height 9
radio input "true"
click at [521, 522] on button "Next" at bounding box center [541, 535] width 185 height 46
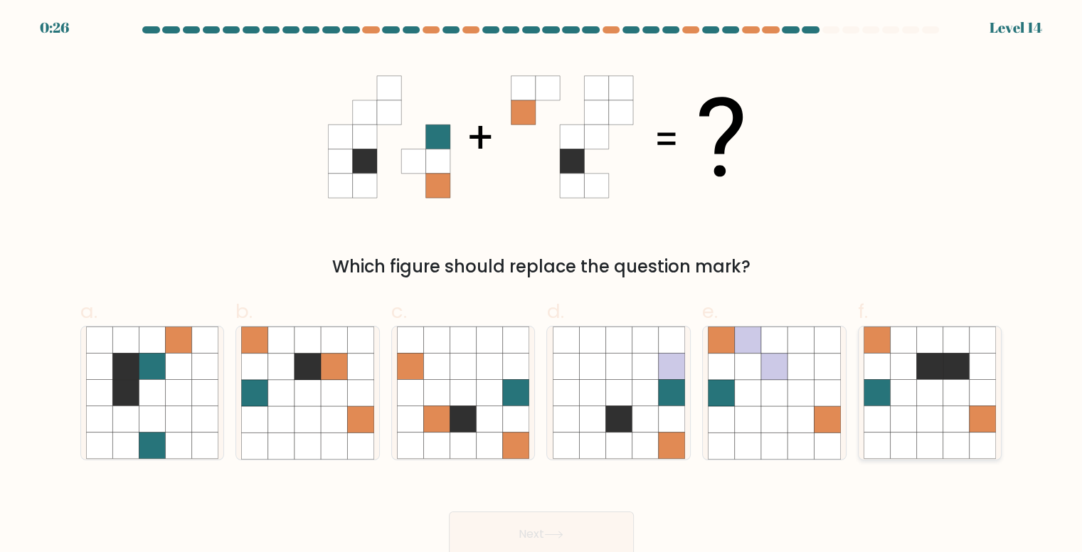
click at [929, 393] on icon at bounding box center [930, 393] width 26 height 26
click at [542, 285] on input "f." at bounding box center [541, 280] width 1 height 9
radio input "true"
click at [560, 519] on button "Next" at bounding box center [541, 535] width 185 height 46
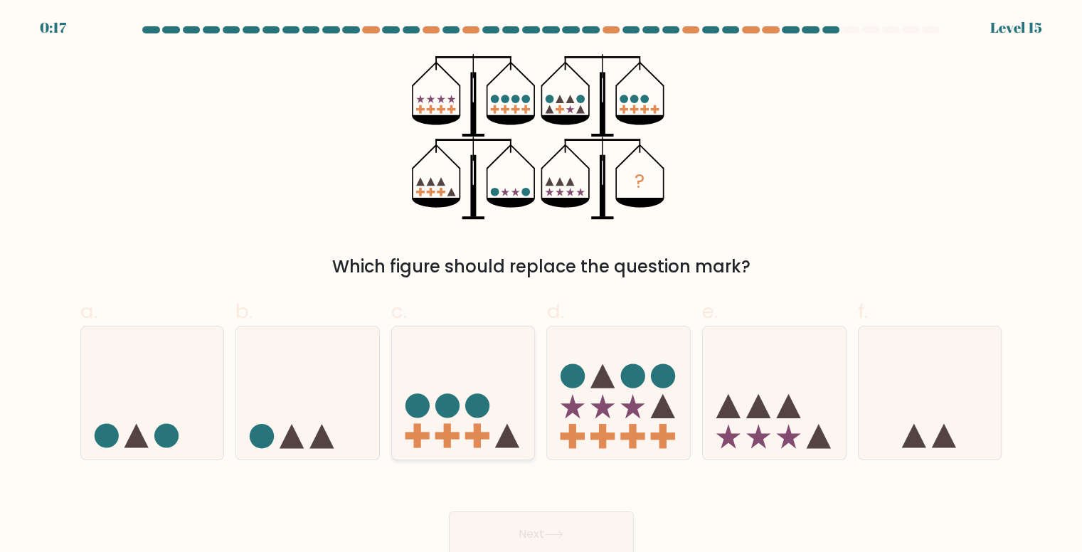
click at [490, 376] on icon at bounding box center [463, 393] width 143 height 118
click at [541, 285] on input "c." at bounding box center [541, 280] width 1 height 9
radio input "true"
click at [548, 536] on icon at bounding box center [553, 535] width 19 height 8
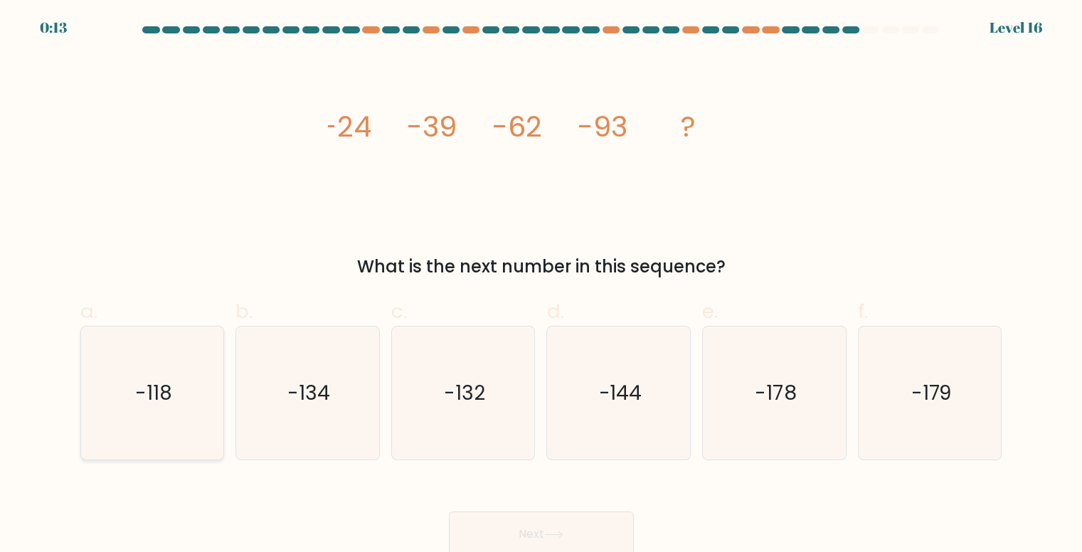
click at [194, 389] on icon "-118" at bounding box center [152, 393] width 133 height 133
click at [541, 285] on input "a. -118" at bounding box center [541, 280] width 1 height 9
radio input "true"
click at [582, 527] on button "Next" at bounding box center [541, 535] width 185 height 46
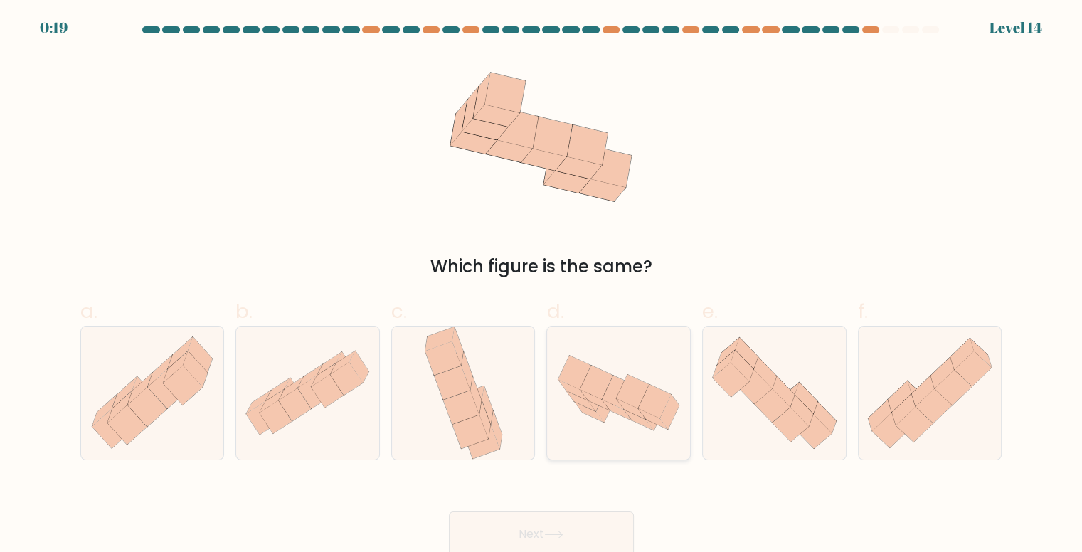
click at [620, 356] on icon at bounding box center [618, 393] width 143 height 92
click at [542, 285] on input "d." at bounding box center [541, 280] width 1 height 9
radio input "true"
click at [559, 522] on button "Next" at bounding box center [541, 535] width 185 height 46
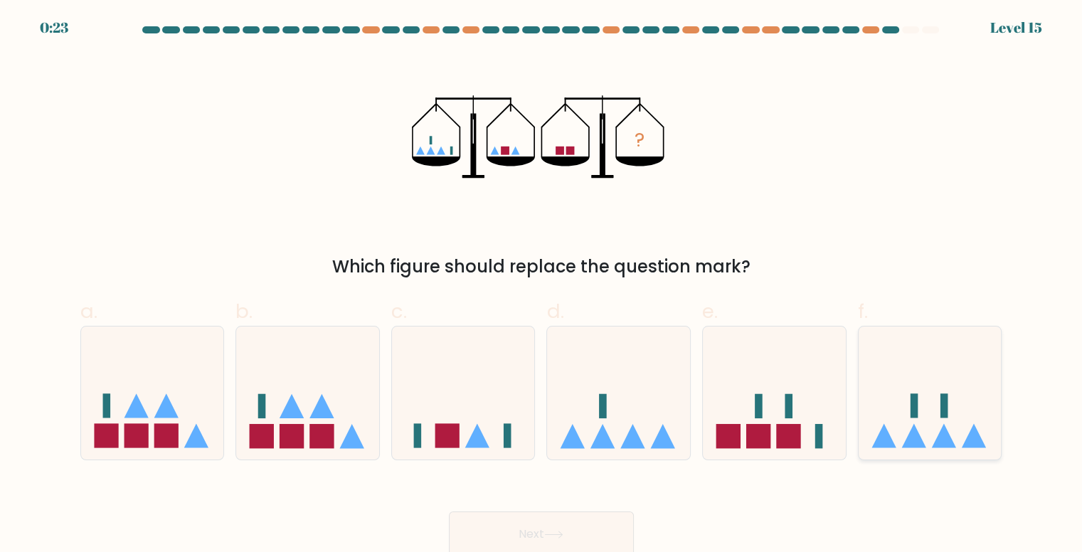
click at [878, 397] on icon at bounding box center [930, 393] width 143 height 118
click at [542, 285] on input "f." at bounding box center [541, 280] width 1 height 9
radio input "true"
click at [596, 524] on button "Next" at bounding box center [541, 535] width 185 height 46
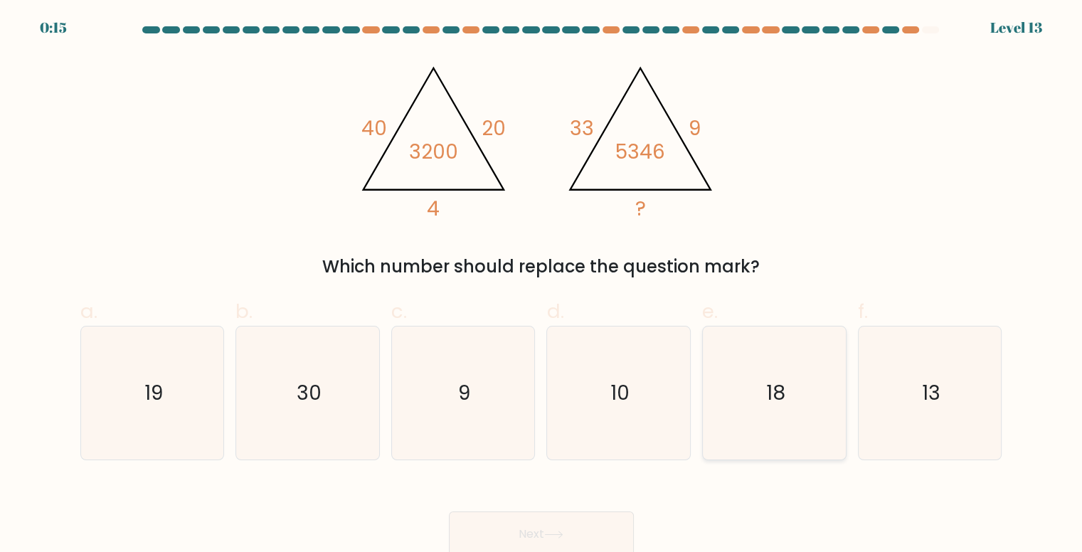
click at [805, 374] on icon "18" at bounding box center [774, 393] width 133 height 133
click at [542, 285] on input "e. 18" at bounding box center [541, 280] width 1 height 9
radio input "true"
click at [549, 521] on button "Next" at bounding box center [541, 535] width 185 height 46
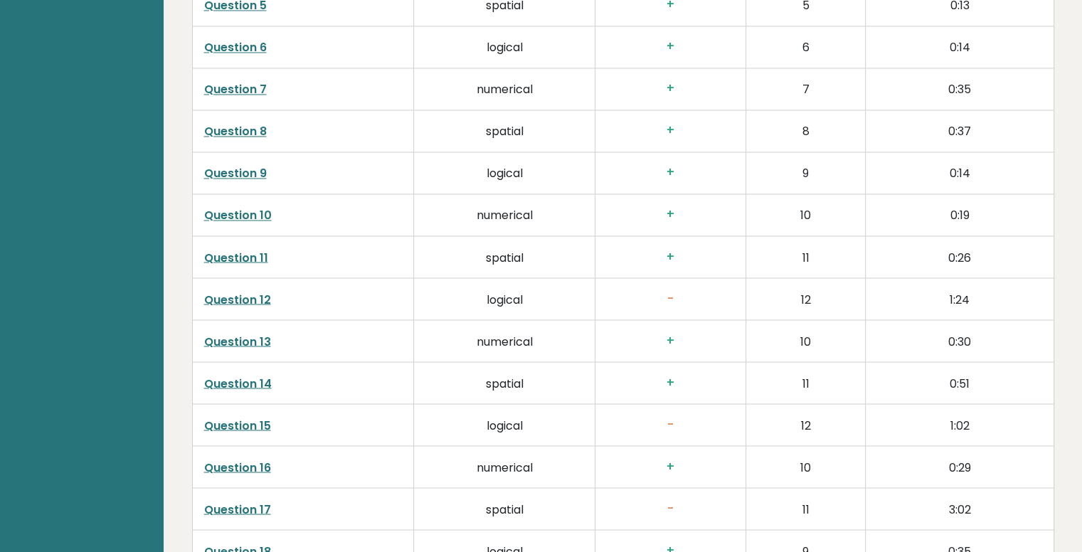
scroll to position [2704, 0]
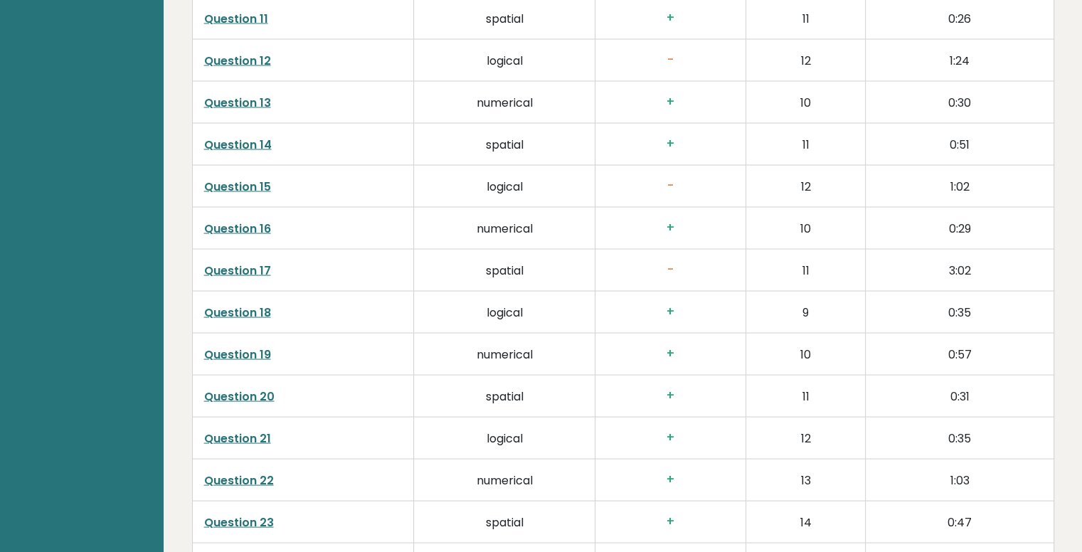
click at [262, 266] on link "Question 17" at bounding box center [237, 270] width 67 height 16
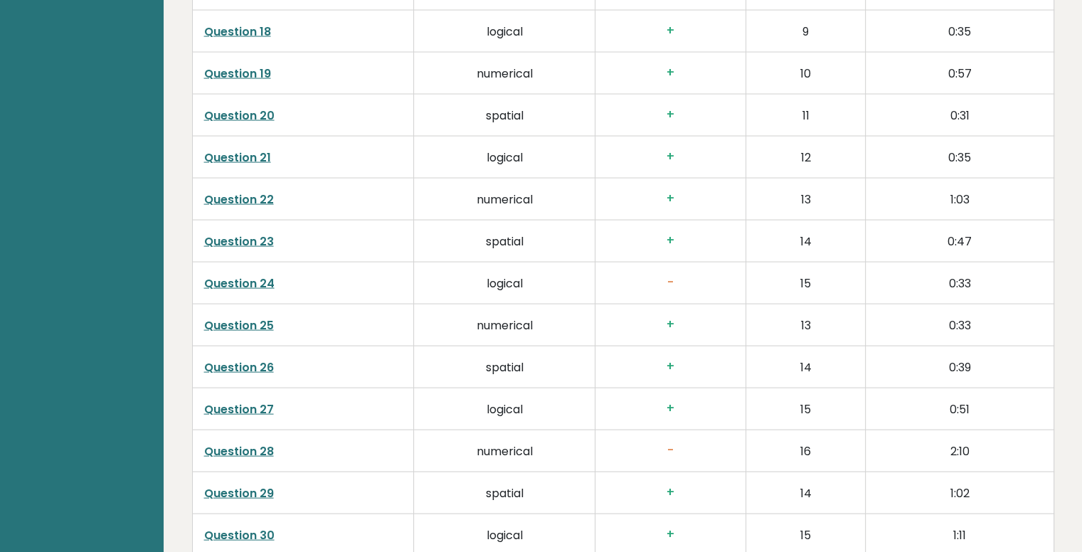
scroll to position [2988, 0]
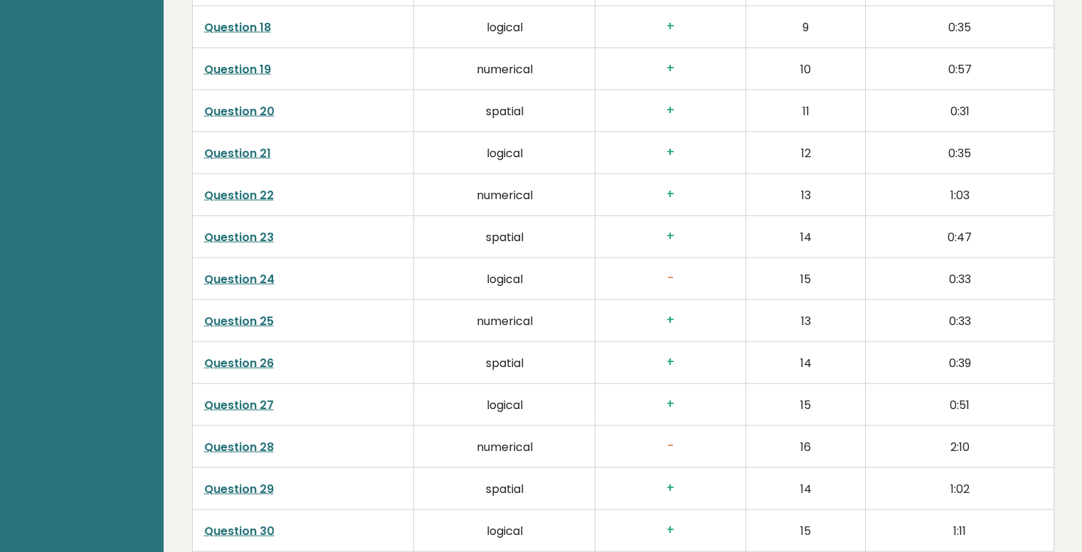
click at [265, 448] on link "Question 28" at bounding box center [239, 447] width 70 height 16
click at [256, 448] on link "Question 28" at bounding box center [239, 447] width 70 height 16
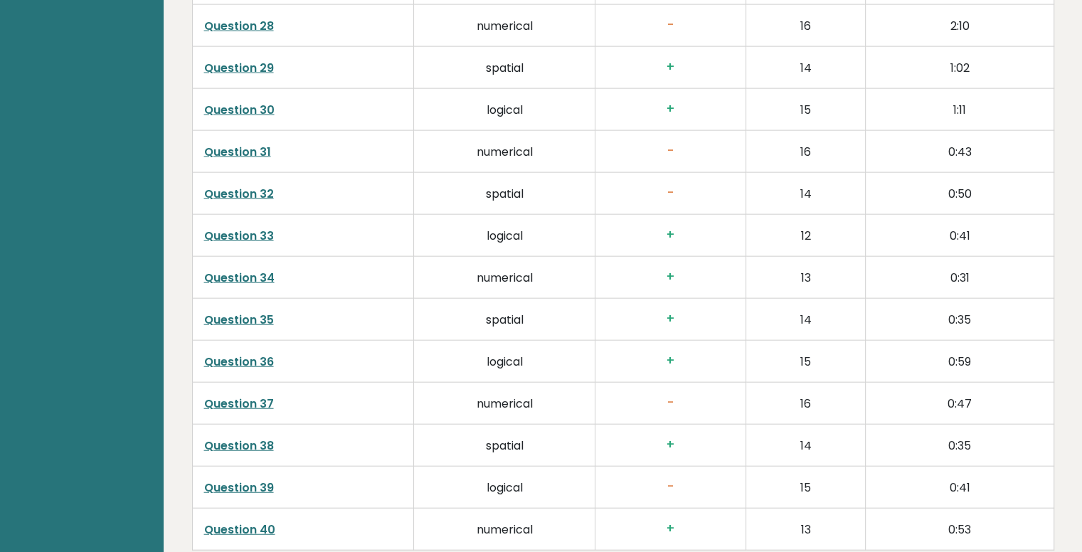
scroll to position [3415, 0]
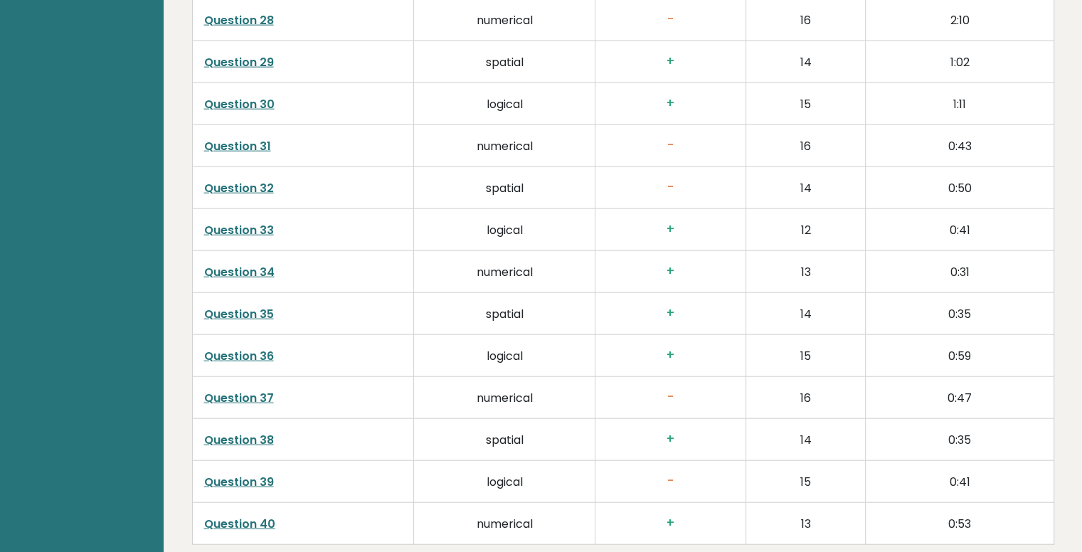
click at [243, 180] on link "Question 32" at bounding box center [239, 188] width 70 height 16
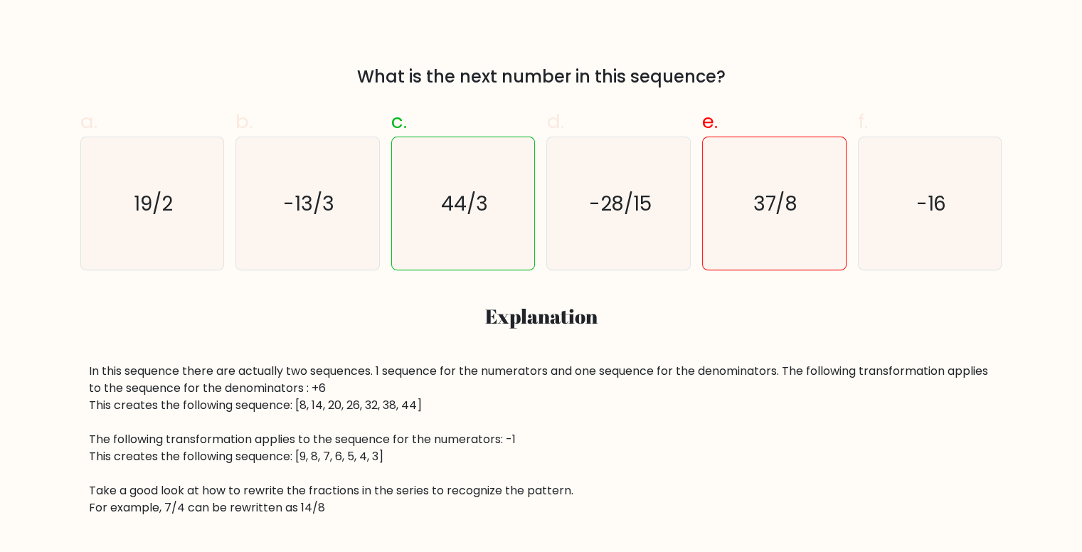
scroll to position [427, 0]
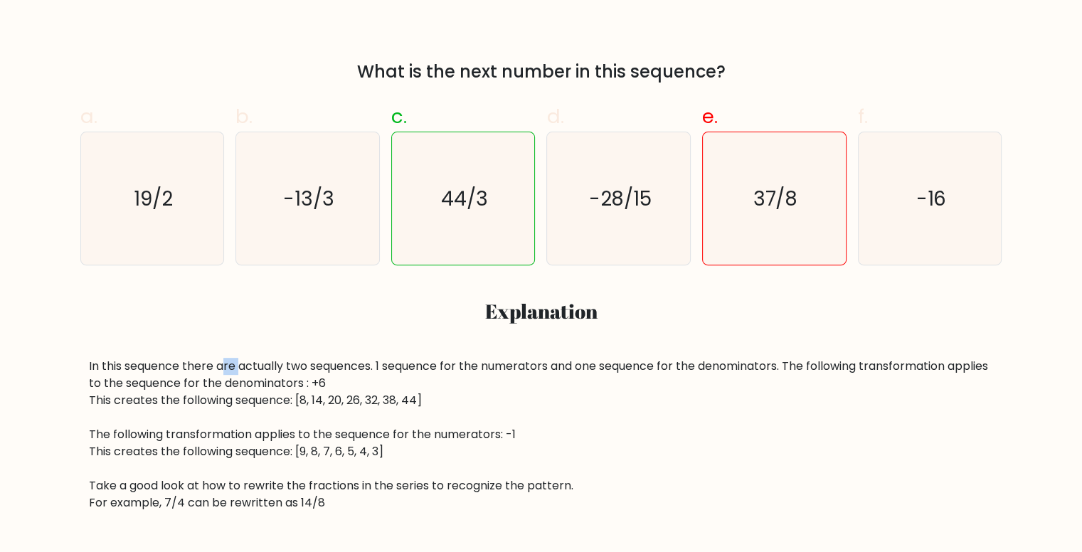
drag, startPoint x: 225, startPoint y: 362, endPoint x: 256, endPoint y: 362, distance: 31.3
click at [248, 362] on div "In this sequence there are actually two sequences. 1 sequence for the numerator…" at bounding box center [541, 435] width 905 height 154
drag, startPoint x: 277, startPoint y: 361, endPoint x: 293, endPoint y: 364, distance: 16.6
click at [285, 362] on div "In this sequence there are actually two sequences. 1 sequence for the numerator…" at bounding box center [541, 435] width 905 height 154
click at [305, 364] on div "In this sequence there are actually two sequences. 1 sequence for the numerator…" at bounding box center [541, 435] width 905 height 154
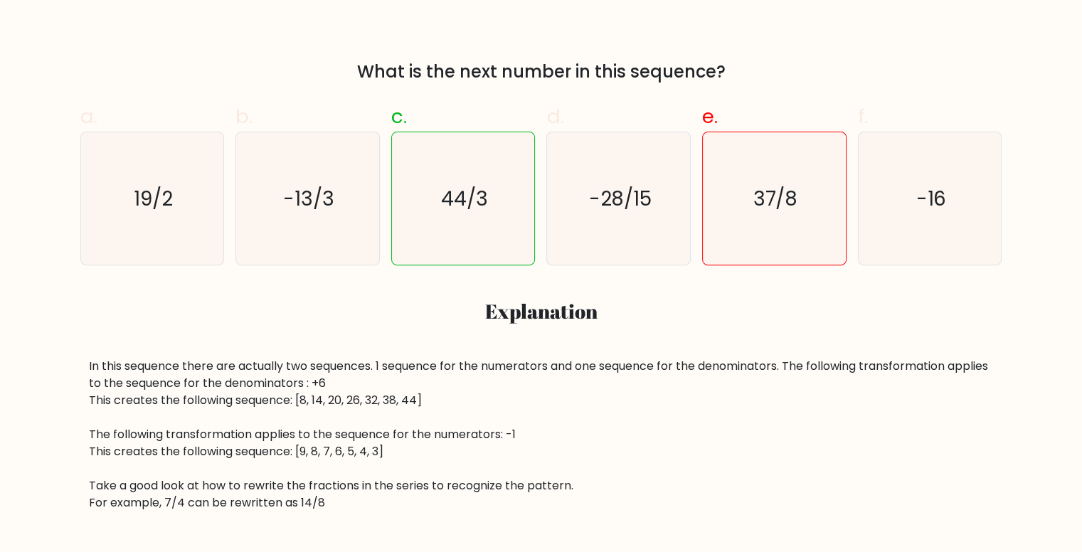
click at [336, 366] on div "In this sequence there are actually two sequences. 1 sequence for the numerator…" at bounding box center [541, 435] width 905 height 154
click at [409, 369] on div "In this sequence there are actually two sequences. 1 sequence for the numerator…" at bounding box center [541, 435] width 905 height 154
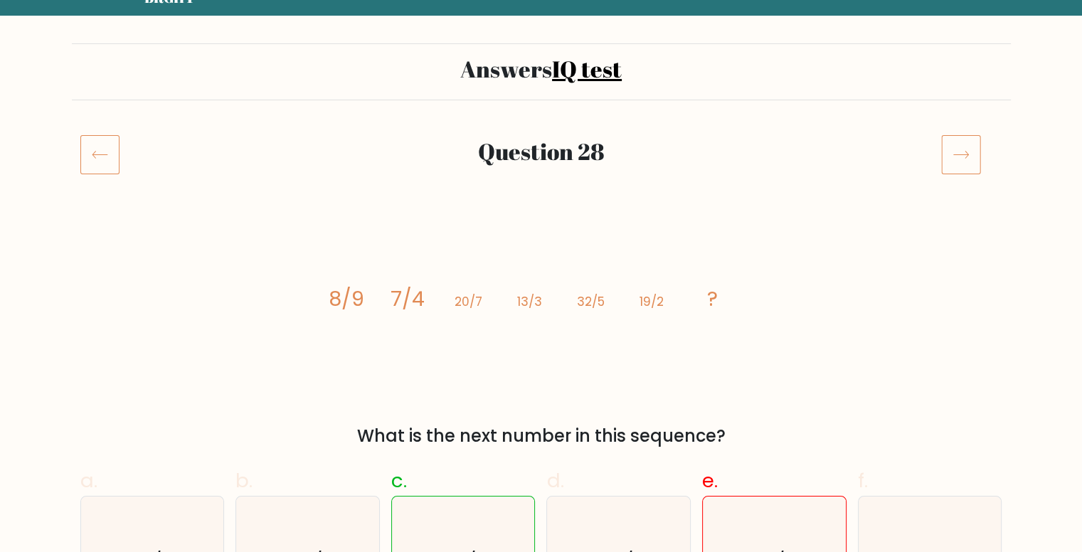
scroll to position [0, 0]
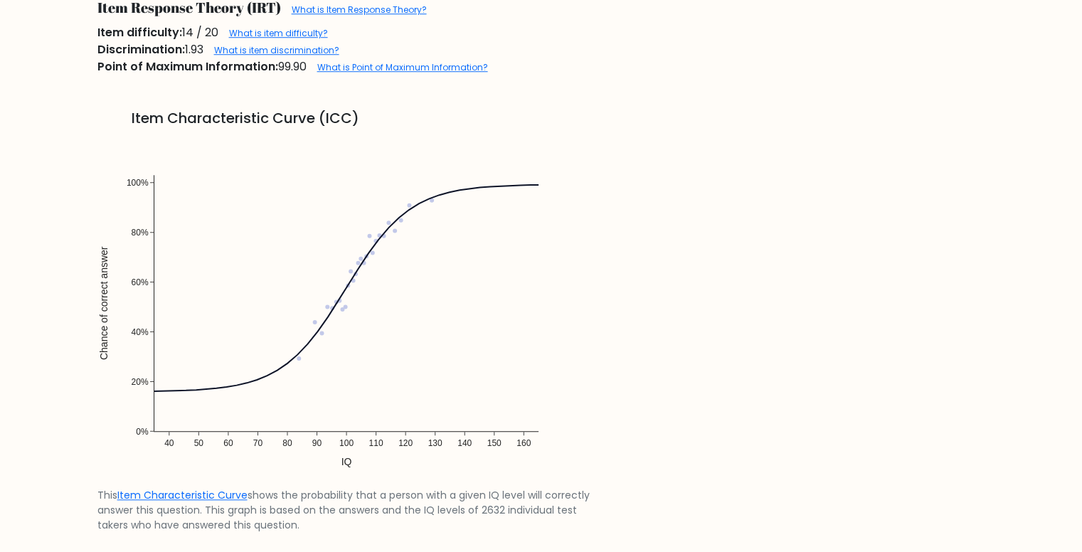
scroll to position [1210, 0]
